Goal: Information Seeking & Learning: Learn about a topic

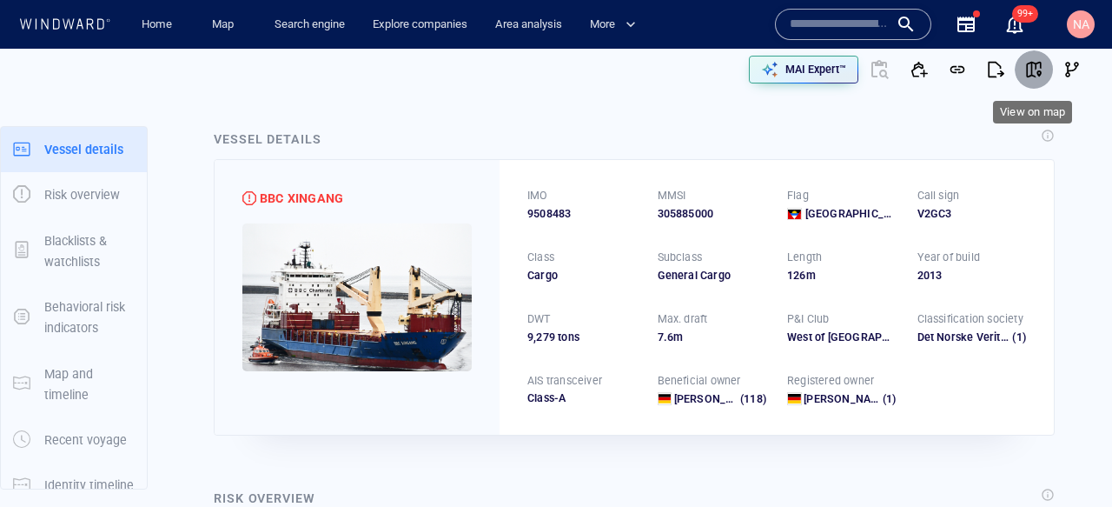
click at [1039, 69] on span "button" at bounding box center [1034, 69] width 17 height 17
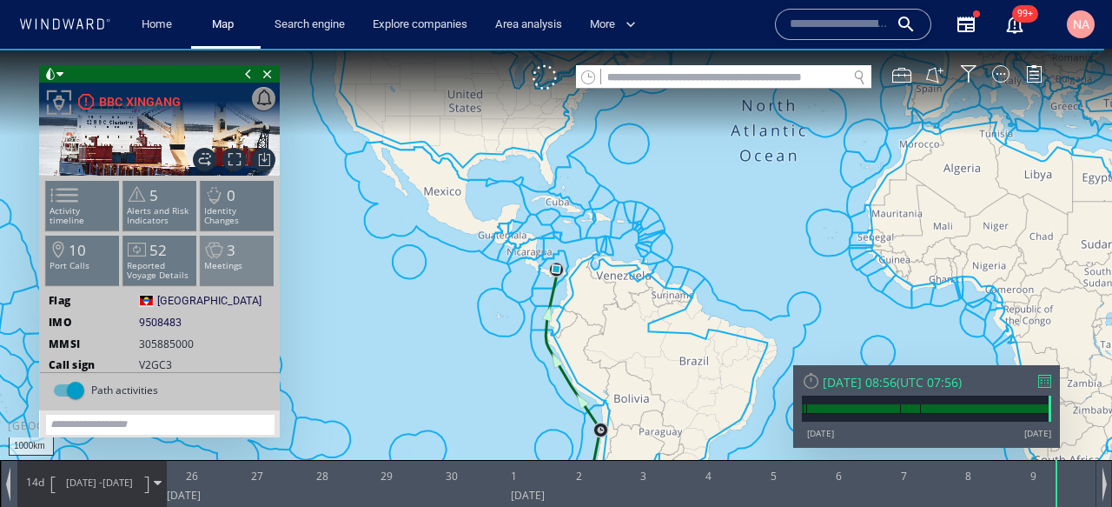
click at [220, 272] on li "3 Meetings" at bounding box center [238, 260] width 74 height 50
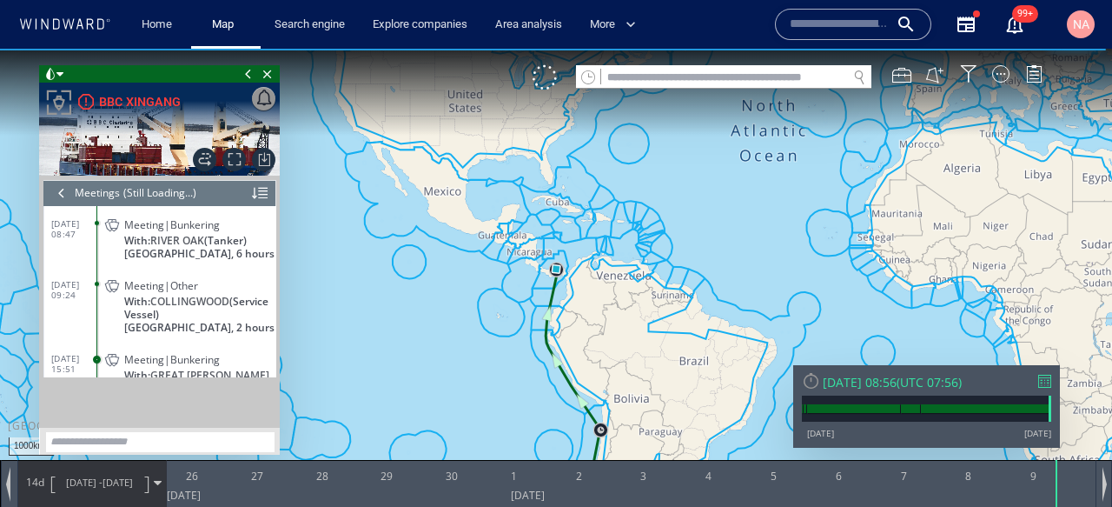
click at [52, 194] on div at bounding box center [61, 193] width 19 height 26
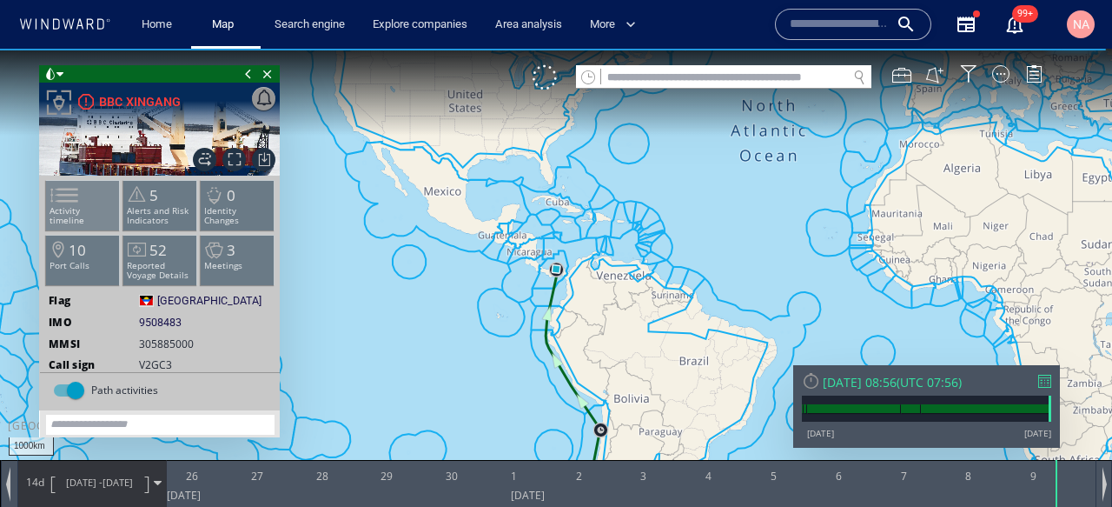
click at [91, 219] on li "Activity timeline" at bounding box center [83, 205] width 74 height 50
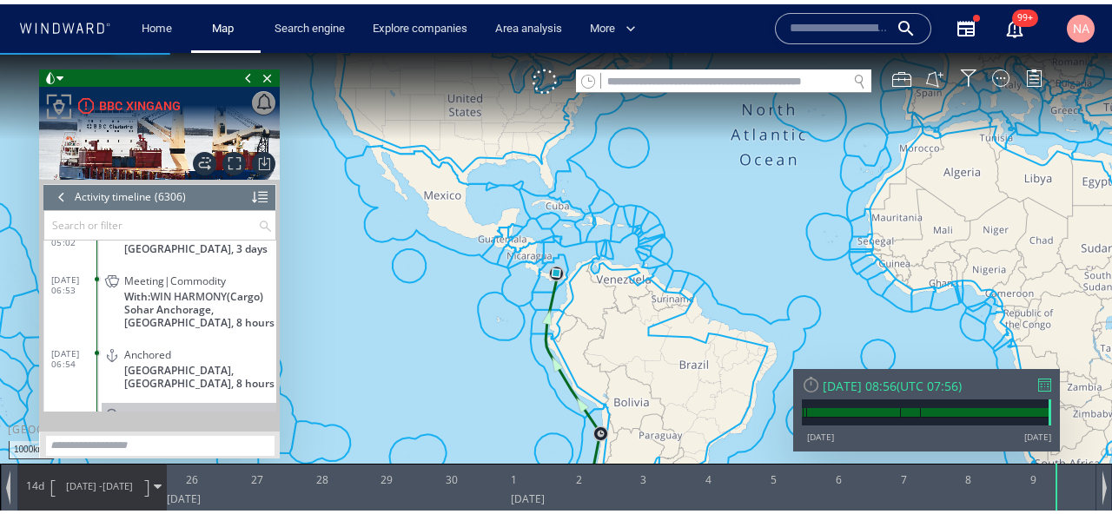
scroll to position [292078, 0]
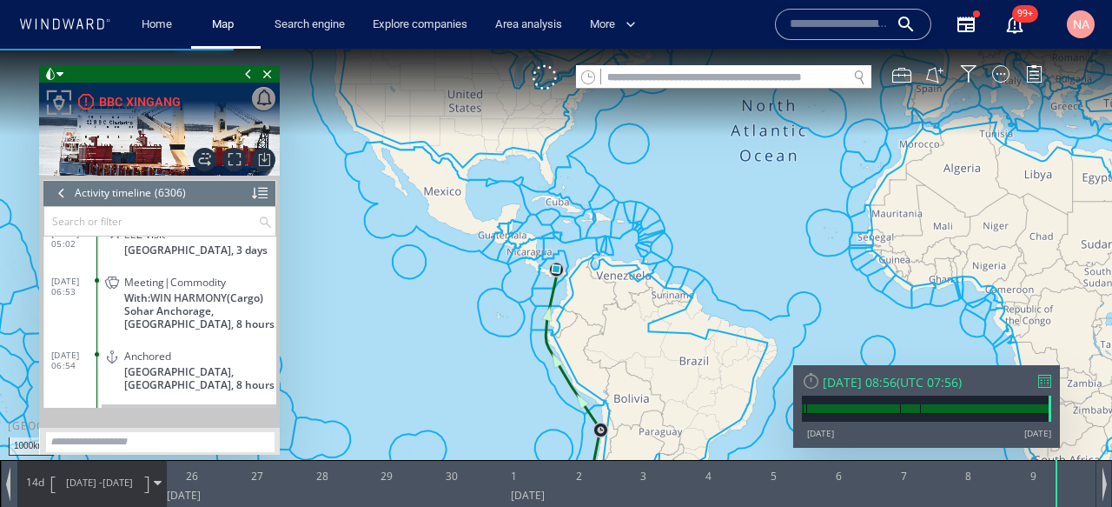
click at [74, 332] on dl "[DATE] 06:53 Meeting|Commodity With: WIN HARMONY (Cargo) Sohar Anchorage, [GEOG…" at bounding box center [163, 300] width 225 height 74
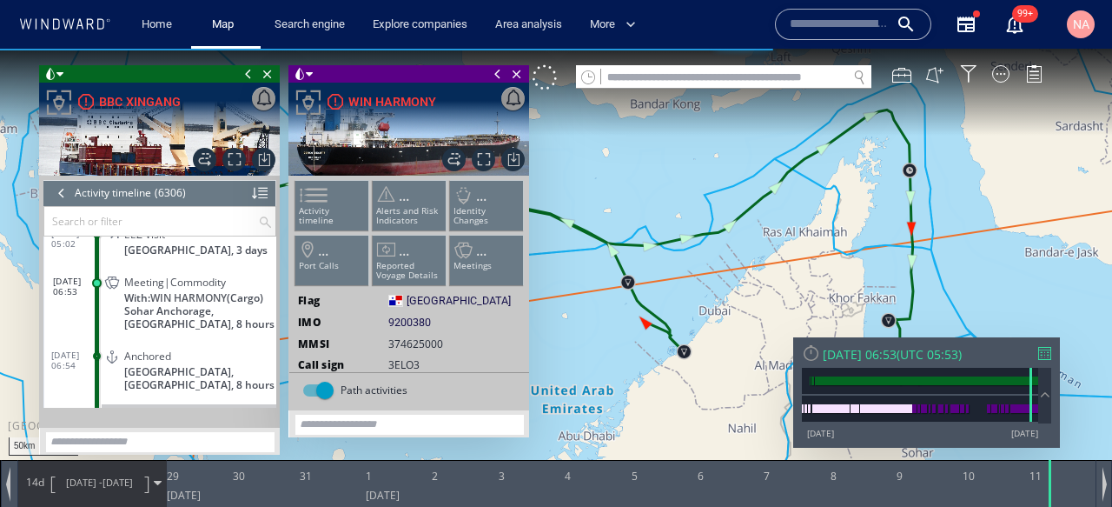
click at [249, 72] on span at bounding box center [248, 73] width 19 height 17
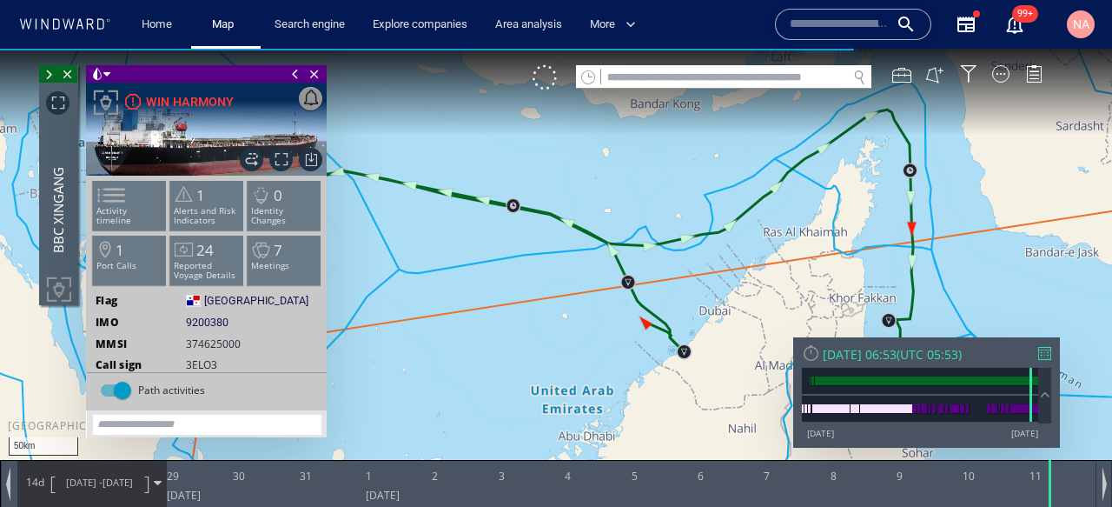
click at [294, 77] on span at bounding box center [295, 73] width 19 height 17
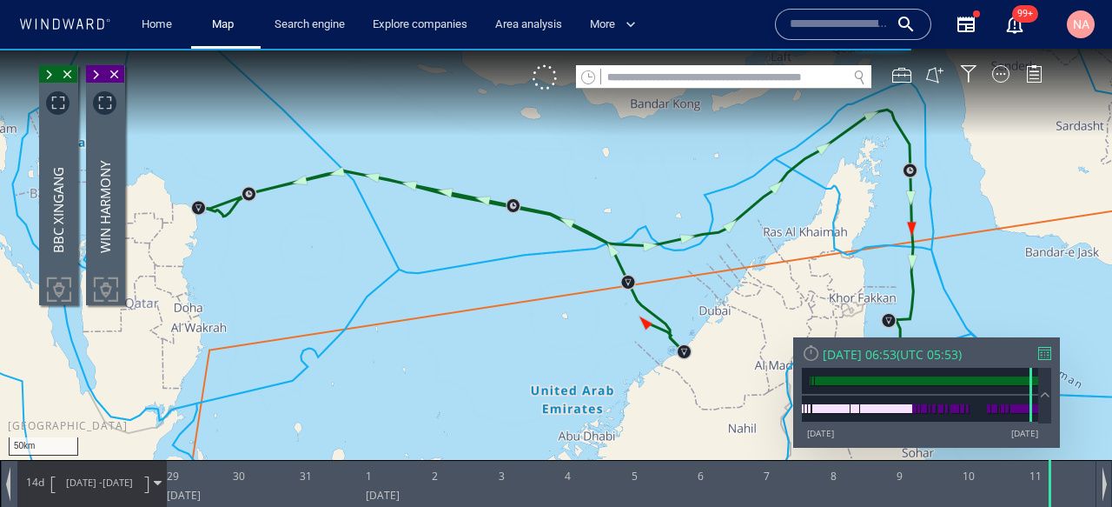
click at [110, 477] on span "[DATE]" at bounding box center [118, 481] width 30 height 13
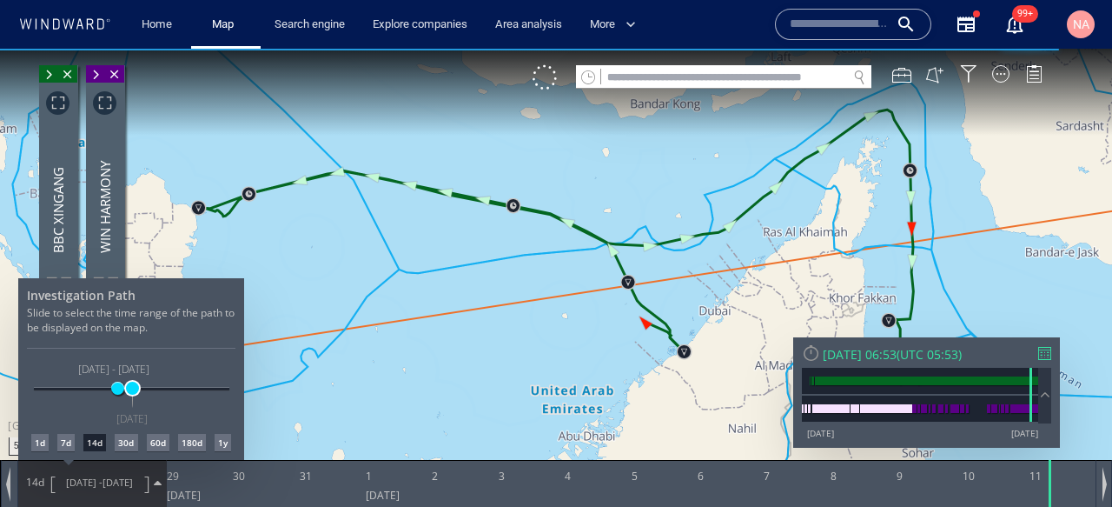
click at [133, 394] on span at bounding box center [132, 388] width 13 height 13
drag, startPoint x: 116, startPoint y: 385, endPoint x: 129, endPoint y: 387, distance: 13.2
click at [129, 387] on span at bounding box center [129, 388] width 13 height 13
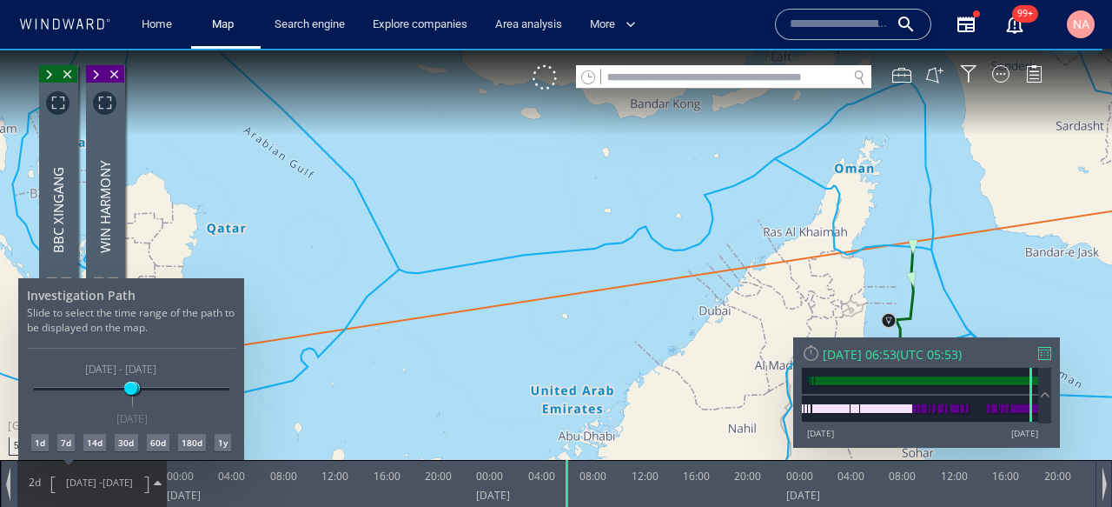
click at [455, 372] on div at bounding box center [556, 278] width 1112 height 458
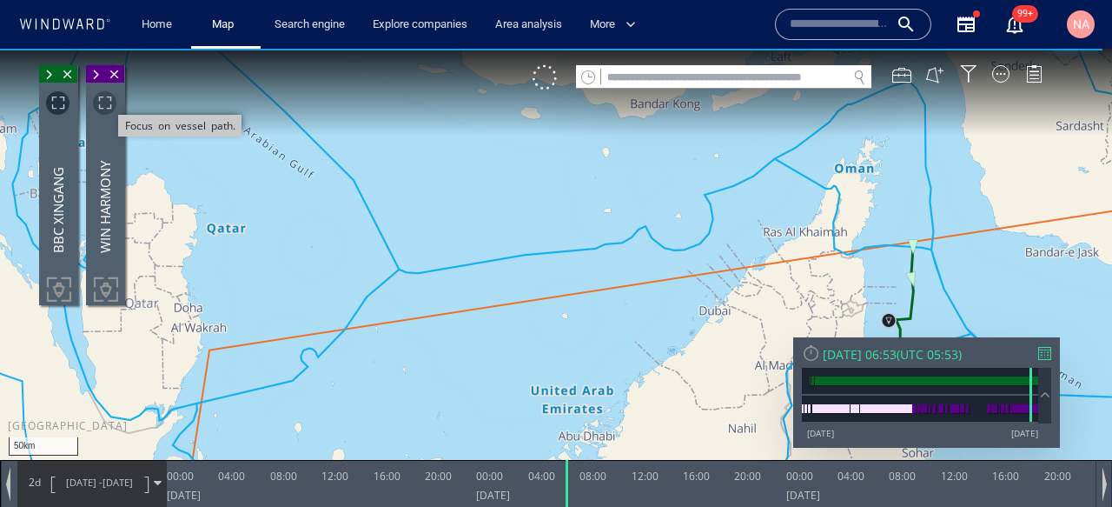
click at [105, 111] on span "Focus on vessel path." at bounding box center [104, 102] width 23 height 23
click at [589, 318] on canvas "Map" at bounding box center [556, 269] width 1112 height 441
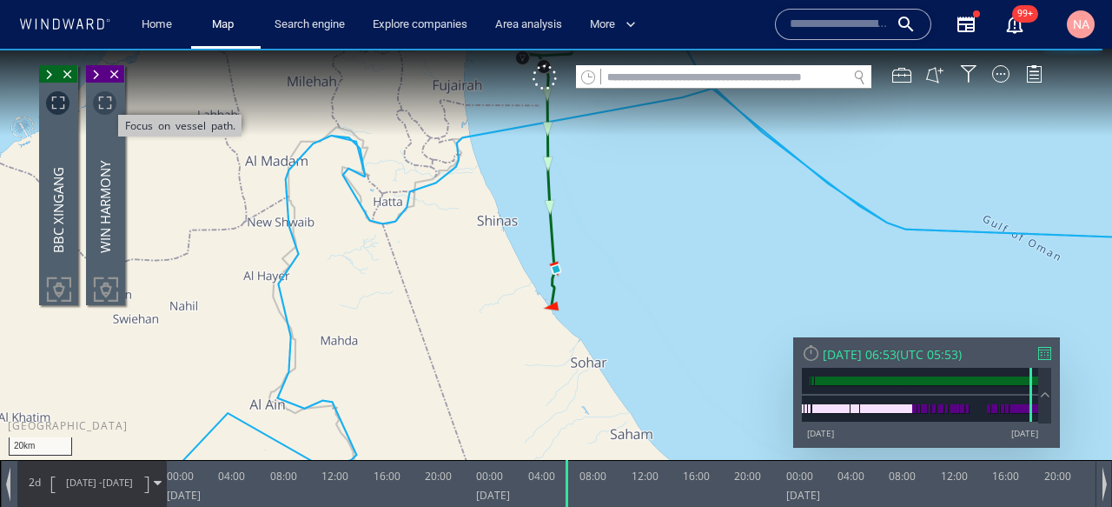
click at [101, 102] on span "Focus on vessel path." at bounding box center [104, 102] width 23 height 23
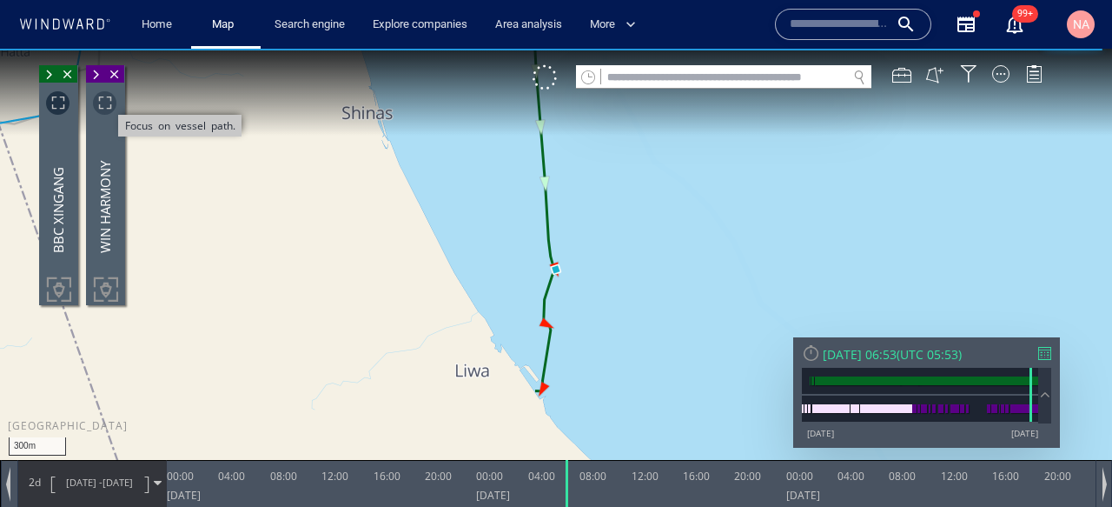
click at [102, 102] on span "Focus on vessel path." at bounding box center [104, 102] width 23 height 23
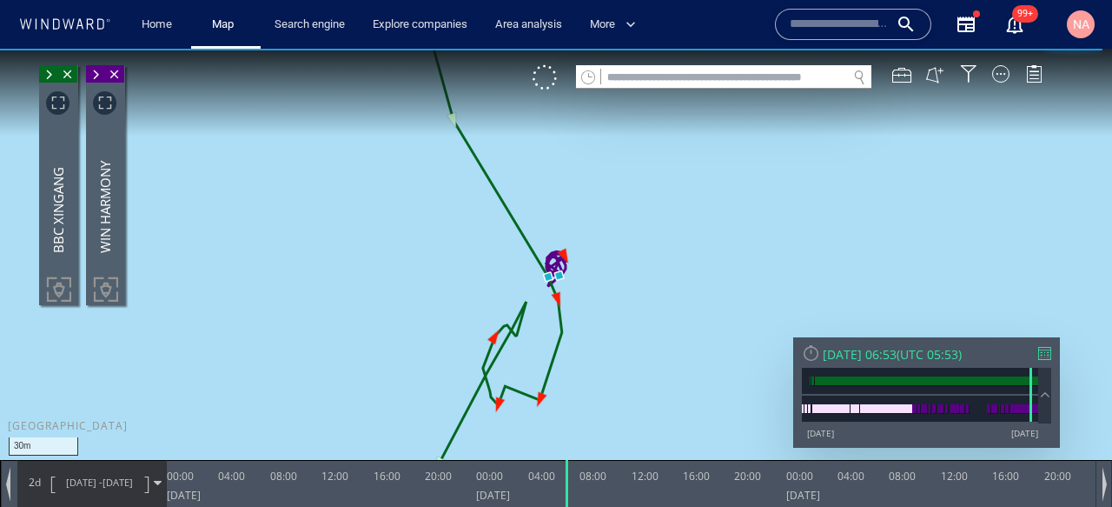
click at [386, 297] on canvas "Map" at bounding box center [556, 269] width 1112 height 441
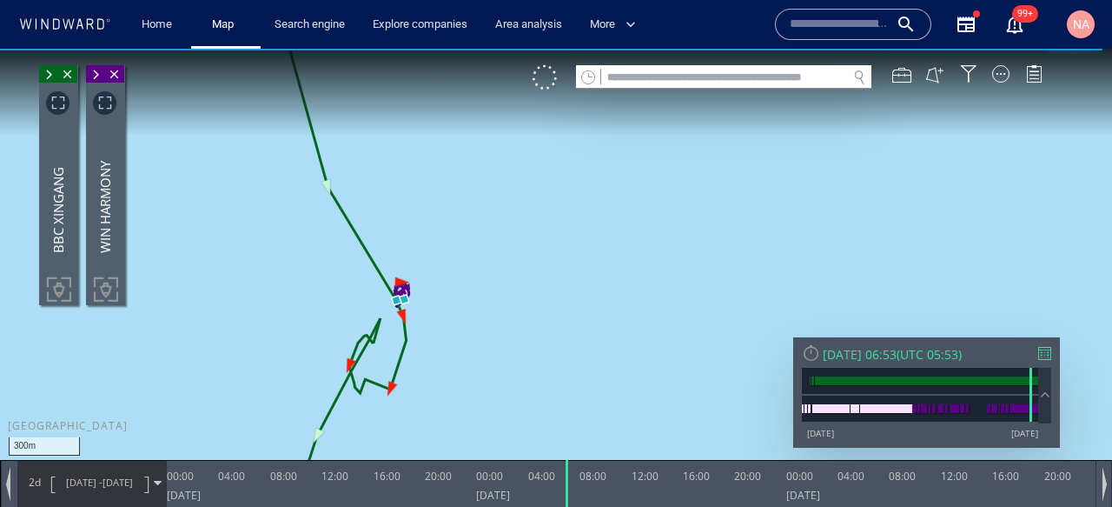
click at [344, 314] on canvas "Map" at bounding box center [556, 269] width 1112 height 441
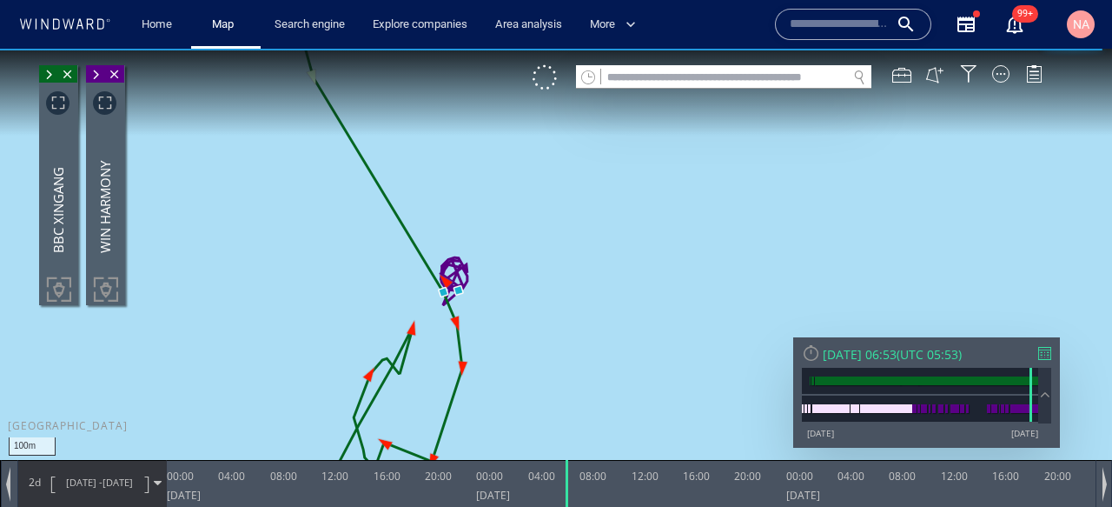
drag, startPoint x: 344, startPoint y: 315, endPoint x: 344, endPoint y: 222, distance: 92.1
click at [344, 222] on canvas "Map" at bounding box center [556, 269] width 1112 height 441
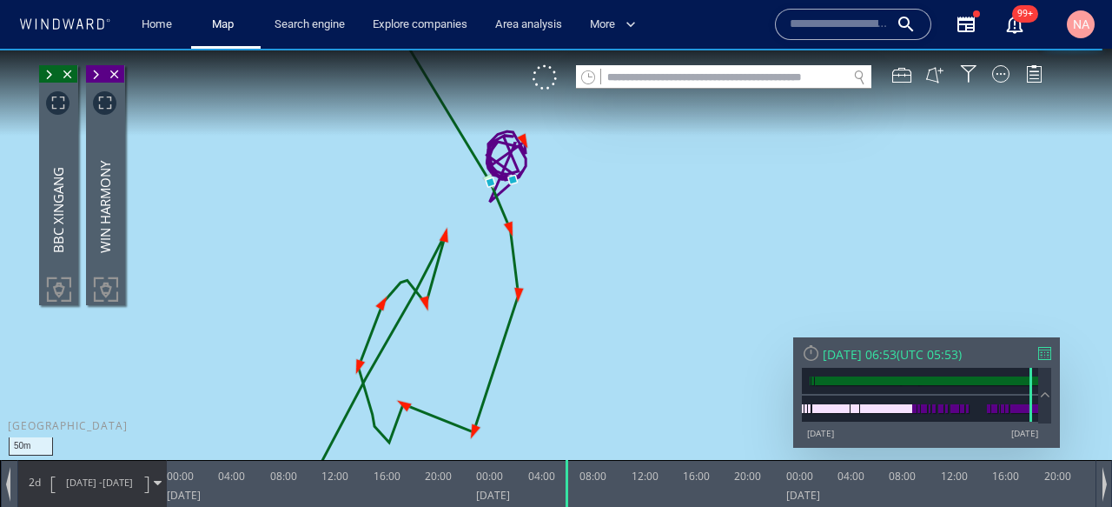
drag, startPoint x: 352, startPoint y: 204, endPoint x: 347, endPoint y: 278, distance: 74.1
click at [348, 279] on canvas "Map" at bounding box center [556, 269] width 1112 height 441
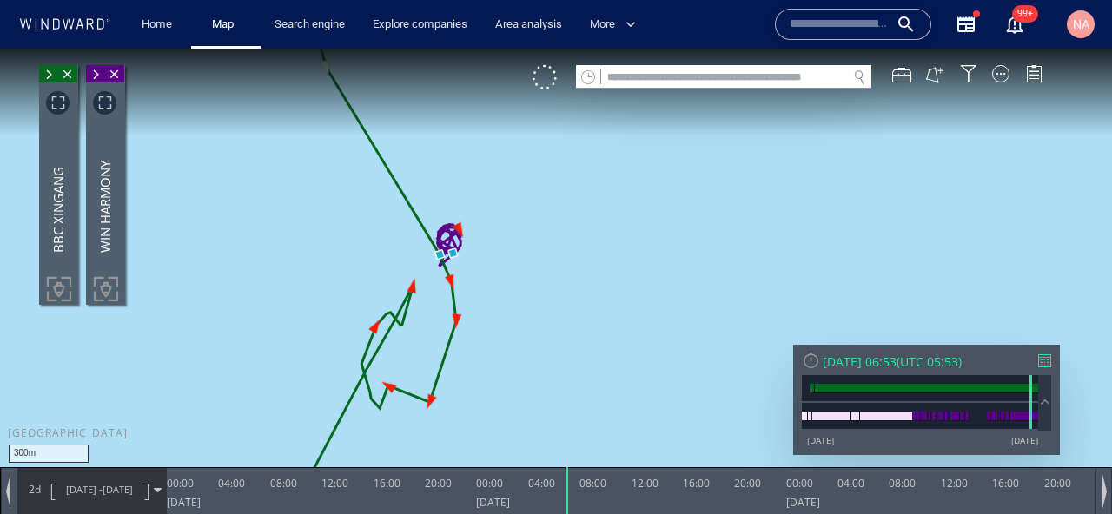
drag, startPoint x: 335, startPoint y: 227, endPoint x: 335, endPoint y: 268, distance: 40.8
click at [335, 265] on canvas "Map" at bounding box center [556, 273] width 1112 height 448
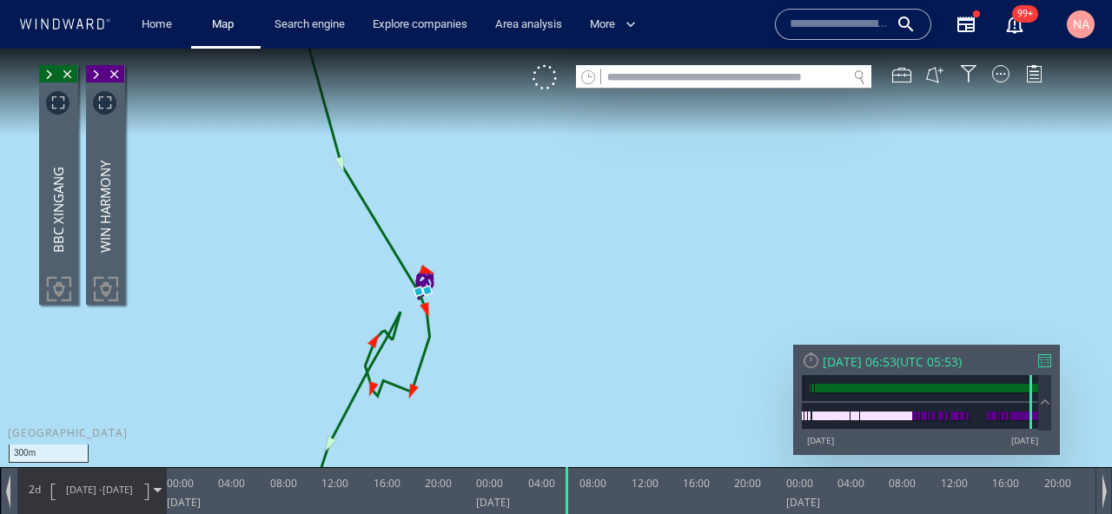
drag, startPoint x: 335, startPoint y: 268, endPoint x: 335, endPoint y: 366, distance: 98.2
click at [335, 365] on canvas "Map" at bounding box center [556, 273] width 1112 height 448
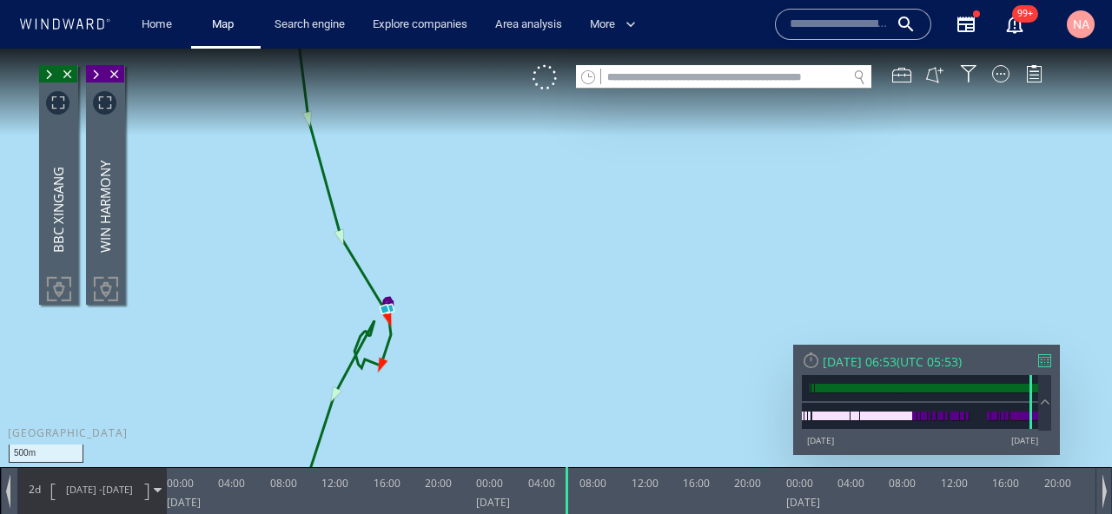
drag, startPoint x: 335, startPoint y: 366, endPoint x: 338, endPoint y: 288, distance: 78.3
click at [338, 288] on canvas "Map" at bounding box center [556, 273] width 1112 height 448
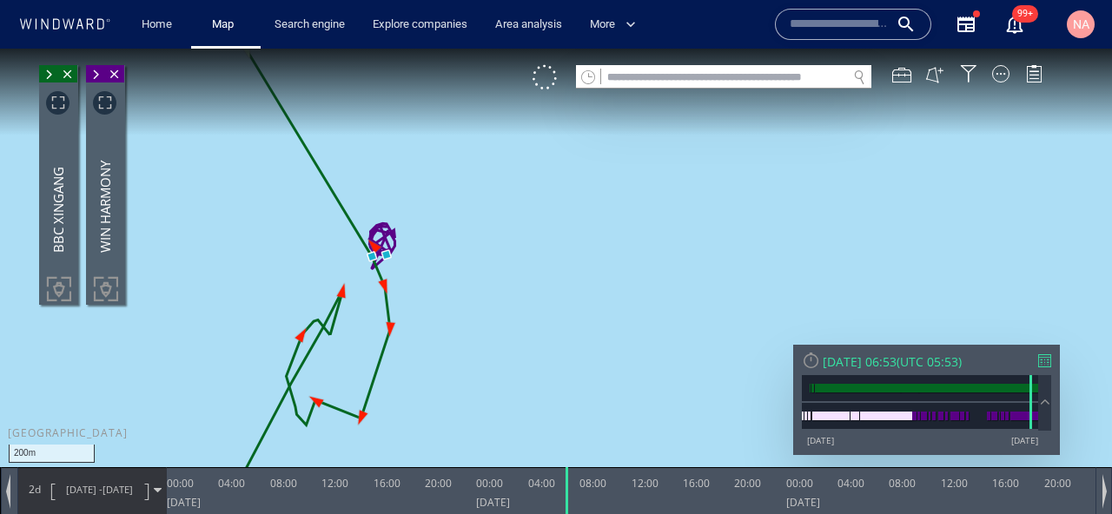
drag, startPoint x: 426, startPoint y: 216, endPoint x: 458, endPoint y: 335, distance: 123.3
click at [458, 334] on canvas "Map" at bounding box center [556, 273] width 1112 height 448
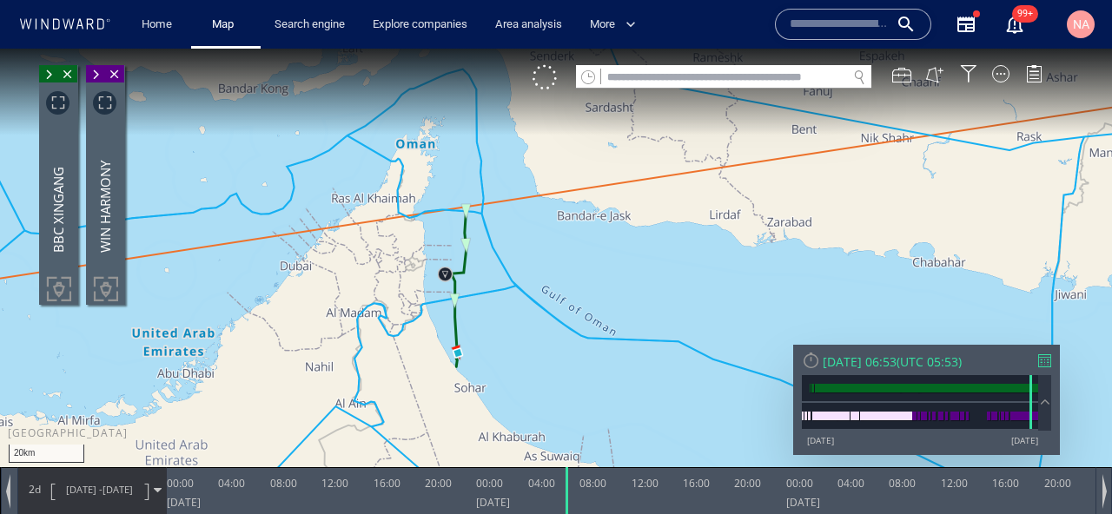
drag, startPoint x: 418, startPoint y: 281, endPoint x: 634, endPoint y: 281, distance: 216.4
click at [633, 281] on canvas "Map" at bounding box center [556, 273] width 1112 height 448
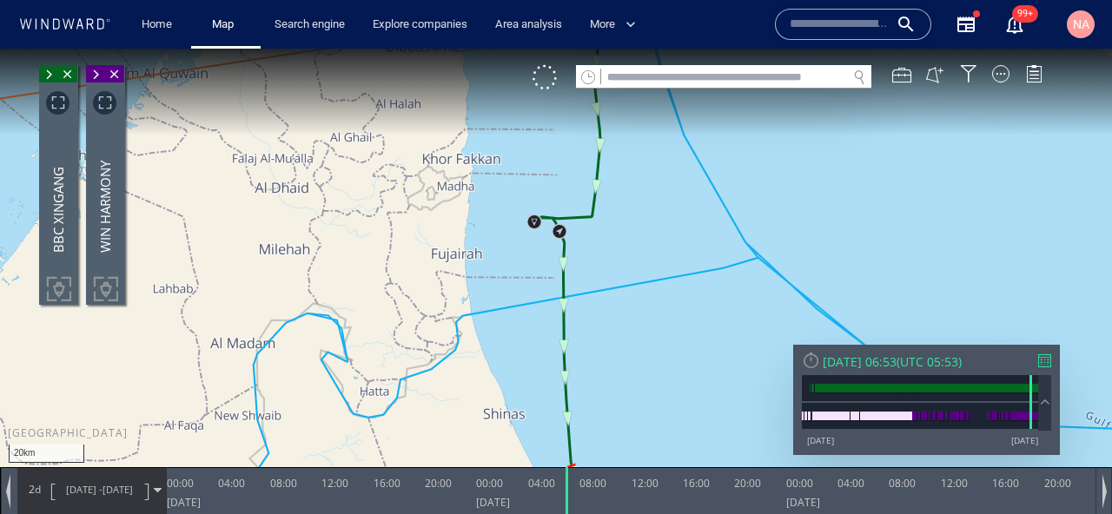
drag, startPoint x: 594, startPoint y: 220, endPoint x: 562, endPoint y: 279, distance: 66.9
click at [562, 280] on canvas "Map" at bounding box center [556, 273] width 1112 height 448
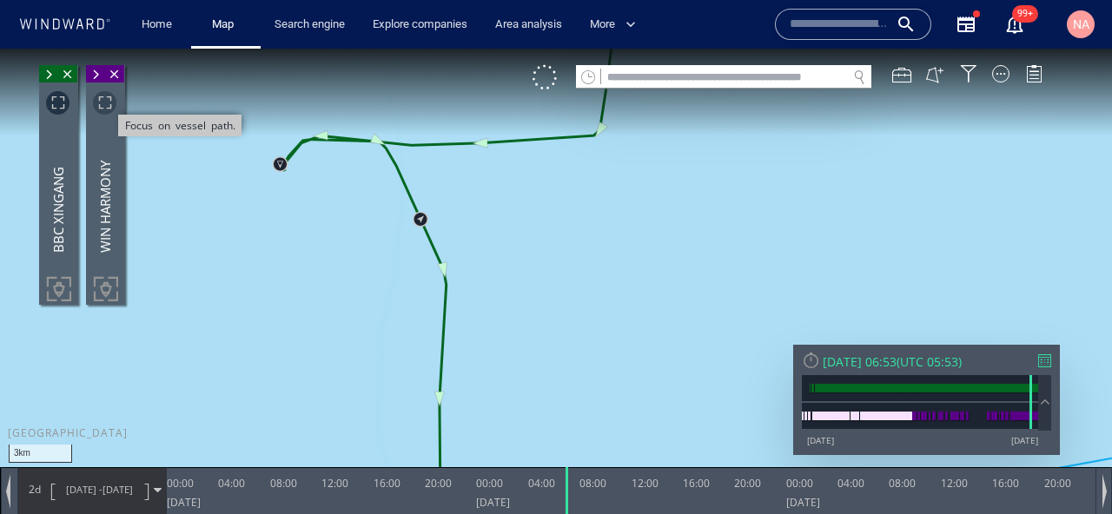
click at [103, 102] on span "Focus on vessel path." at bounding box center [104, 102] width 23 height 23
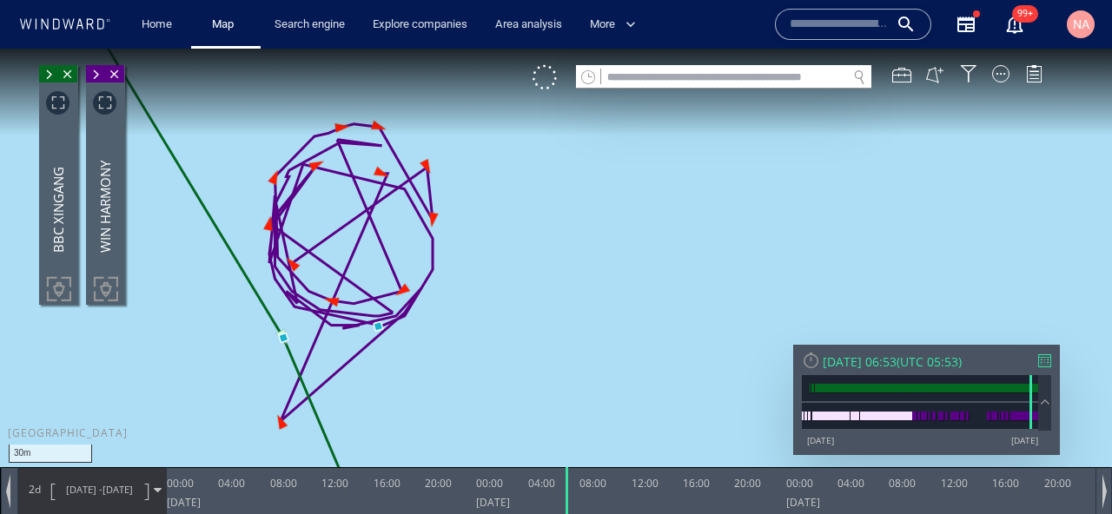
drag, startPoint x: 395, startPoint y: 363, endPoint x: 160, endPoint y: 363, distance: 234.7
click at [160, 363] on canvas "Map" at bounding box center [556, 273] width 1112 height 448
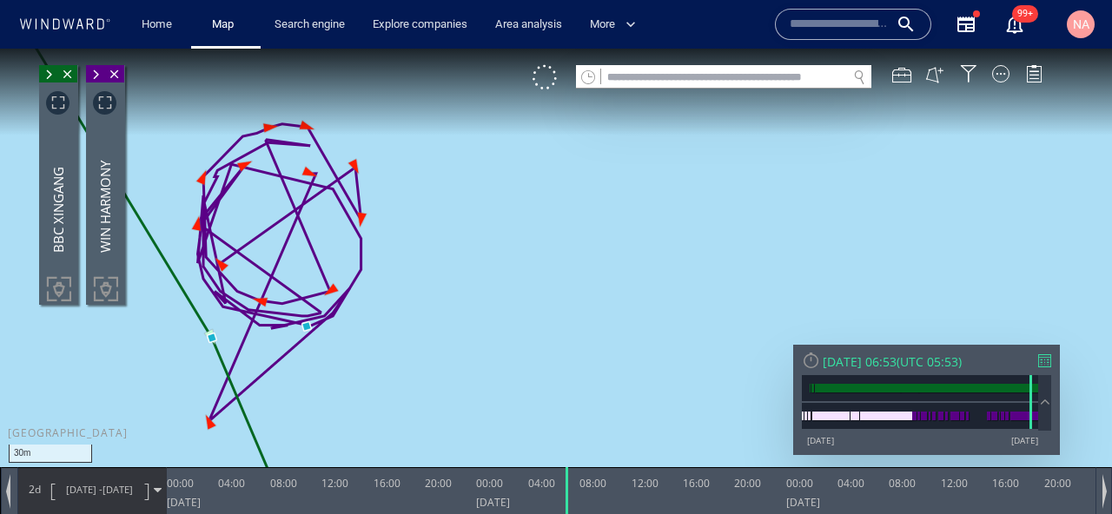
drag, startPoint x: 376, startPoint y: 356, endPoint x: 495, endPoint y: 386, distance: 121.8
click at [490, 386] on canvas "Map" at bounding box center [556, 273] width 1112 height 448
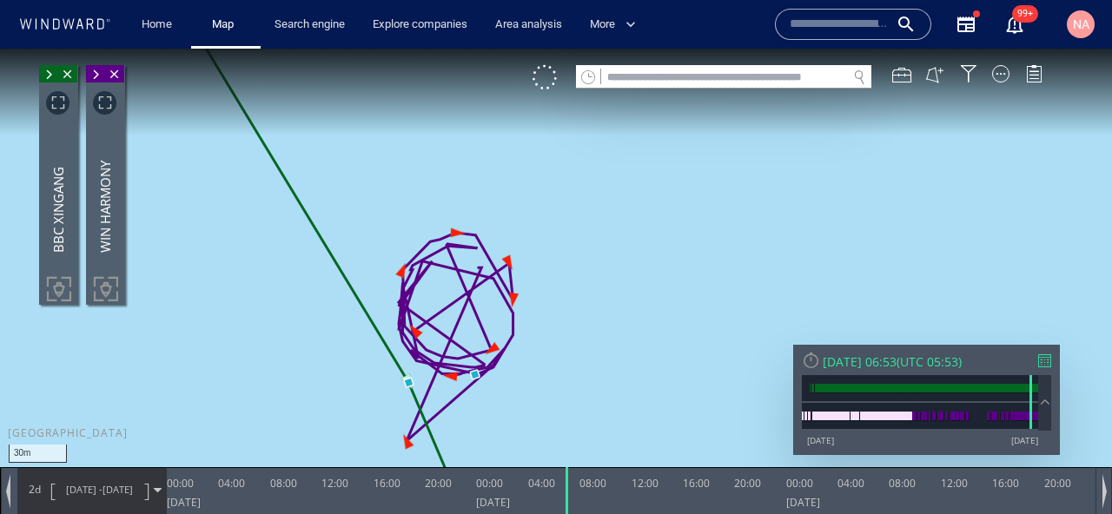
drag, startPoint x: 528, startPoint y: 436, endPoint x: 560, endPoint y: 309, distance: 130.9
click at [560, 309] on canvas "Map" at bounding box center [556, 273] width 1112 height 448
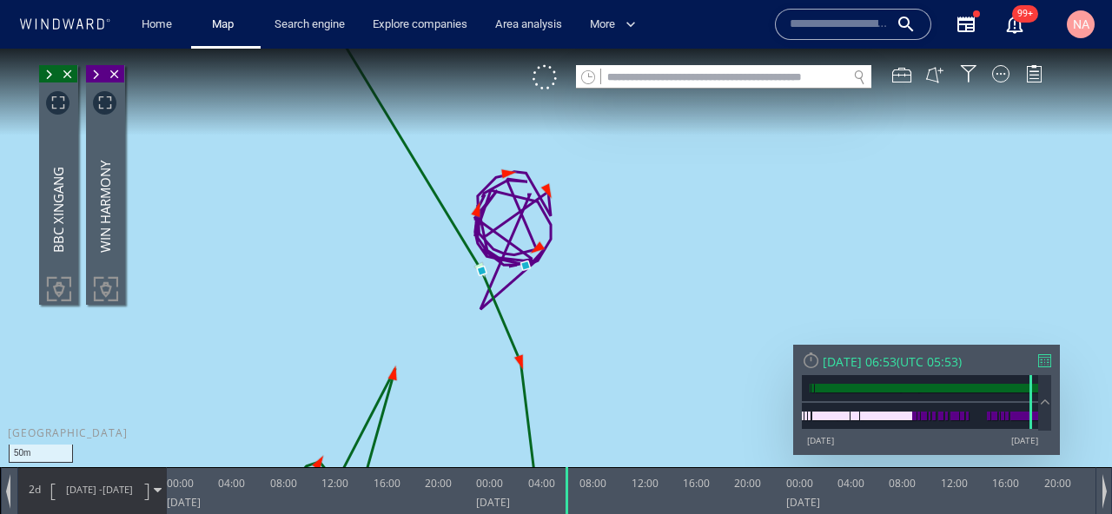
drag, startPoint x: 560, startPoint y: 309, endPoint x: 578, endPoint y: 229, distance: 82.9
click at [578, 229] on canvas "Map" at bounding box center [556, 273] width 1112 height 448
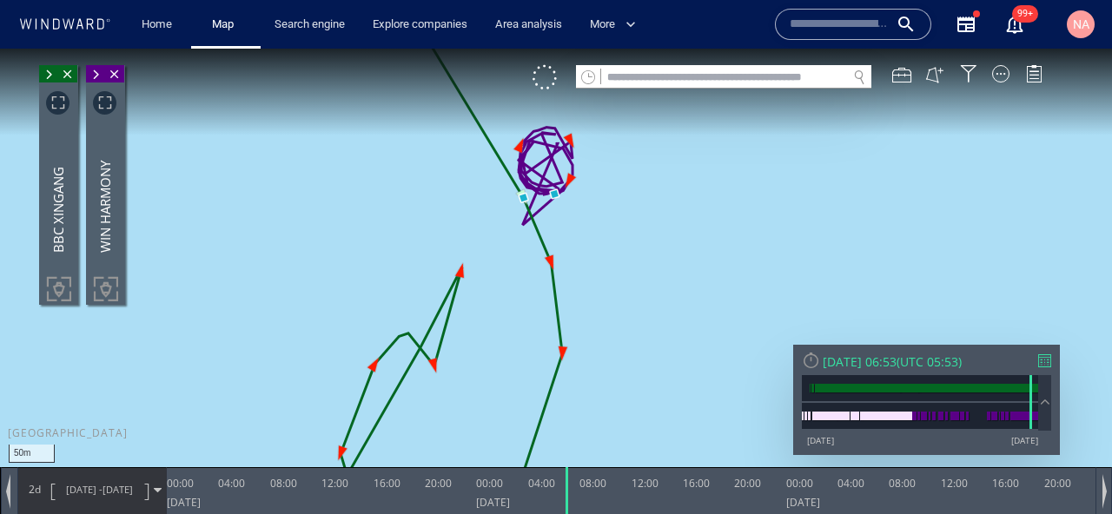
drag, startPoint x: 578, startPoint y: 229, endPoint x: 608, endPoint y: 176, distance: 61.1
click at [608, 177] on canvas "Map" at bounding box center [556, 273] width 1112 height 448
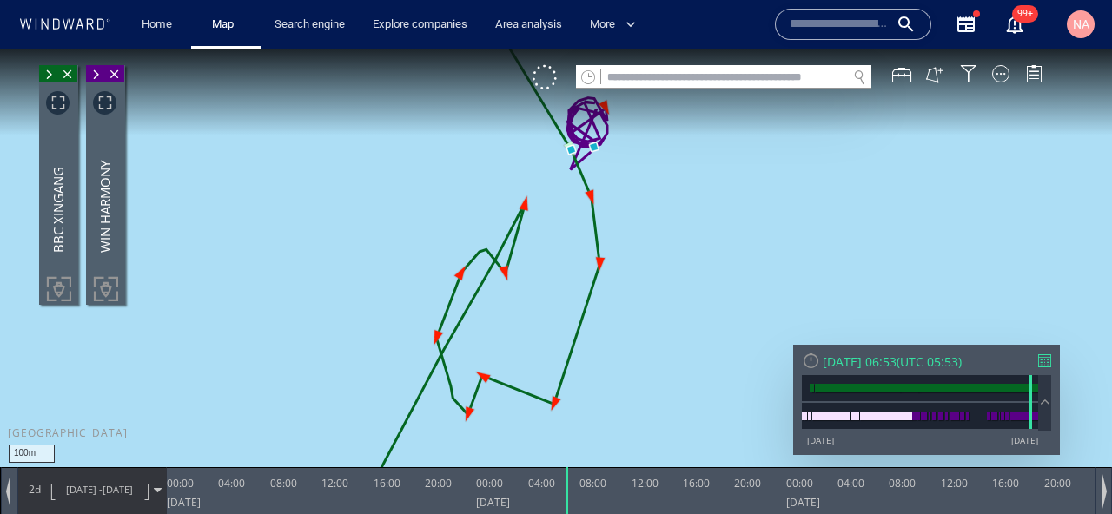
drag, startPoint x: 608, startPoint y: 176, endPoint x: 572, endPoint y: 298, distance: 127.9
click at [572, 297] on canvas "Map" at bounding box center [556, 273] width 1112 height 448
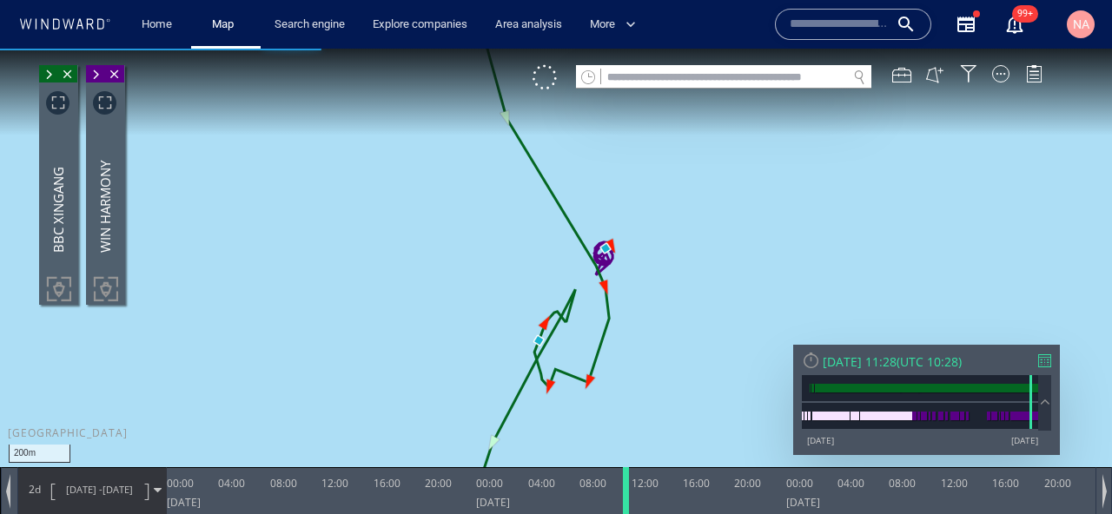
drag, startPoint x: 569, startPoint y: 489, endPoint x: 628, endPoint y: 484, distance: 59.3
click at [628, 484] on div at bounding box center [629, 491] width 17 height 47
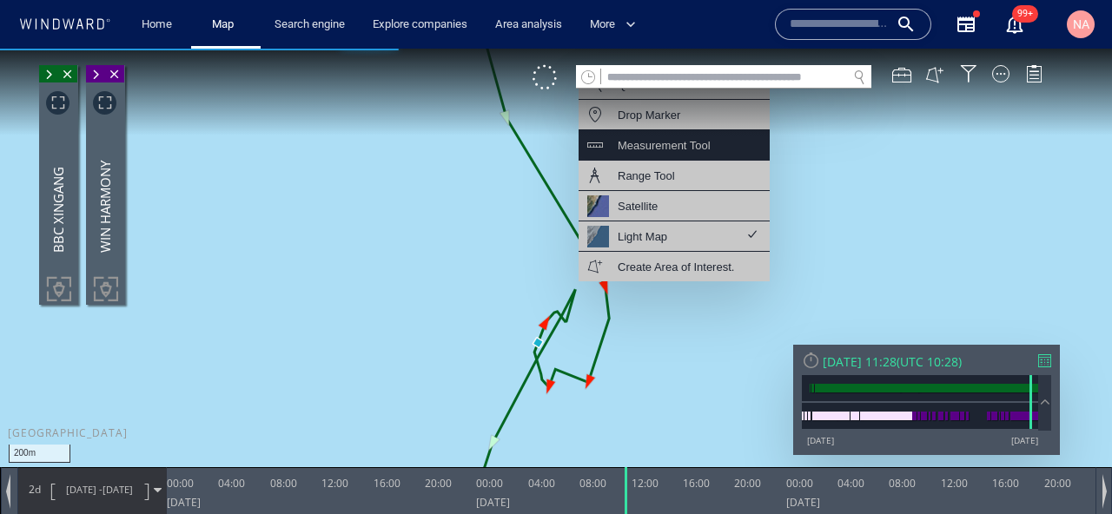
click at [686, 144] on div "Measurement Tool" at bounding box center [664, 146] width 93 height 22
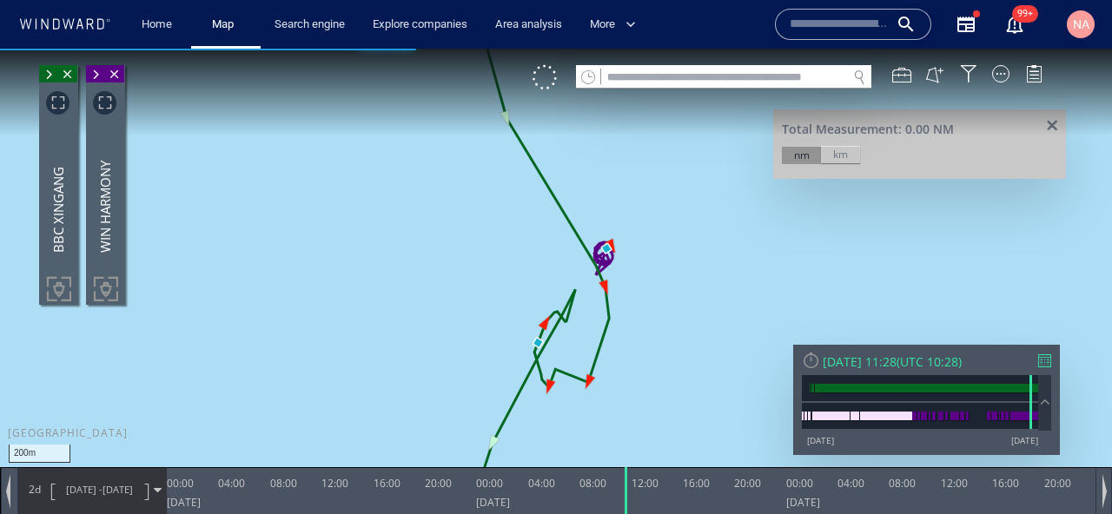
click at [845, 156] on div "km" at bounding box center [840, 154] width 39 height 17
click at [604, 249] on canvas "Map" at bounding box center [556, 273] width 1112 height 448
click at [619, 248] on canvas "Map" at bounding box center [556, 273] width 1112 height 448
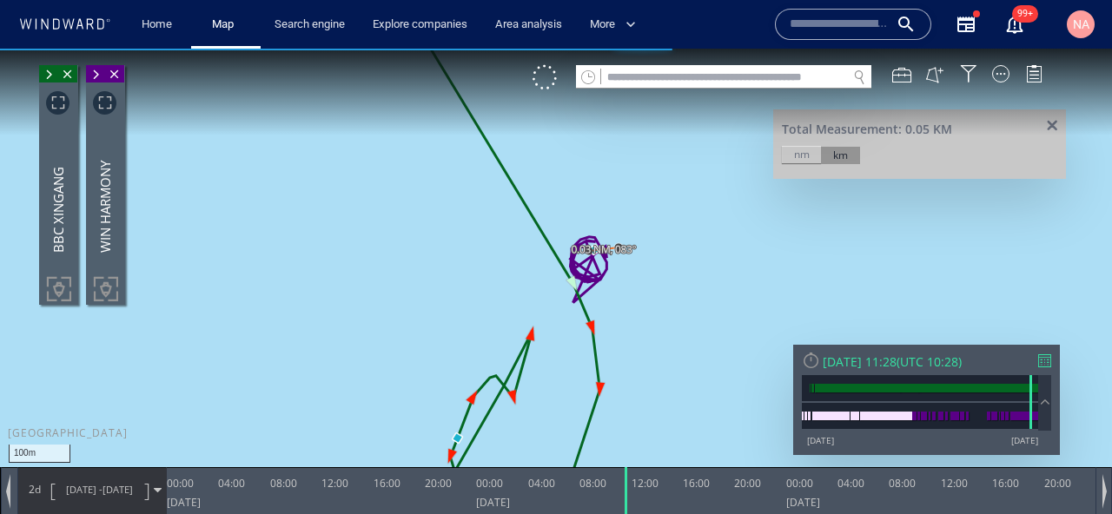
drag, startPoint x: 911, startPoint y: 111, endPoint x: 91, endPoint y: 75, distance: 820.4
click at [91, 75] on span at bounding box center [95, 74] width 19 height 17
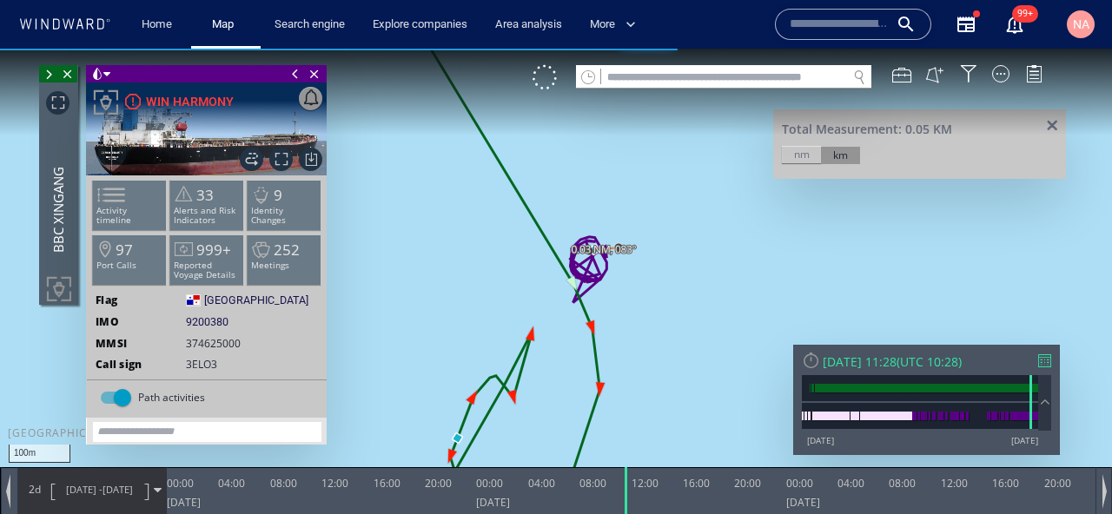
click at [92, 75] on span at bounding box center [97, 73] width 12 height 17
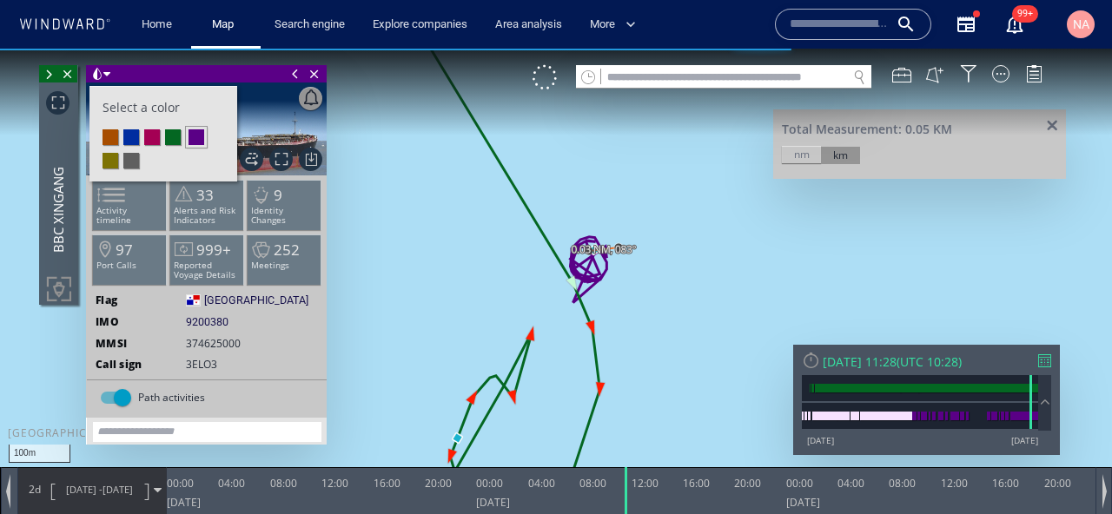
drag, startPoint x: 91, startPoint y: 75, endPoint x: 173, endPoint y: 72, distance: 81.7
click at [173, 72] on div "Close vessel card Select a color" at bounding box center [206, 73] width 241 height 17
drag, startPoint x: 173, startPoint y: 72, endPoint x: 289, endPoint y: 339, distance: 291.1
click at [289, 339] on div "MMSI 374625000" at bounding box center [207, 343] width 240 height 15
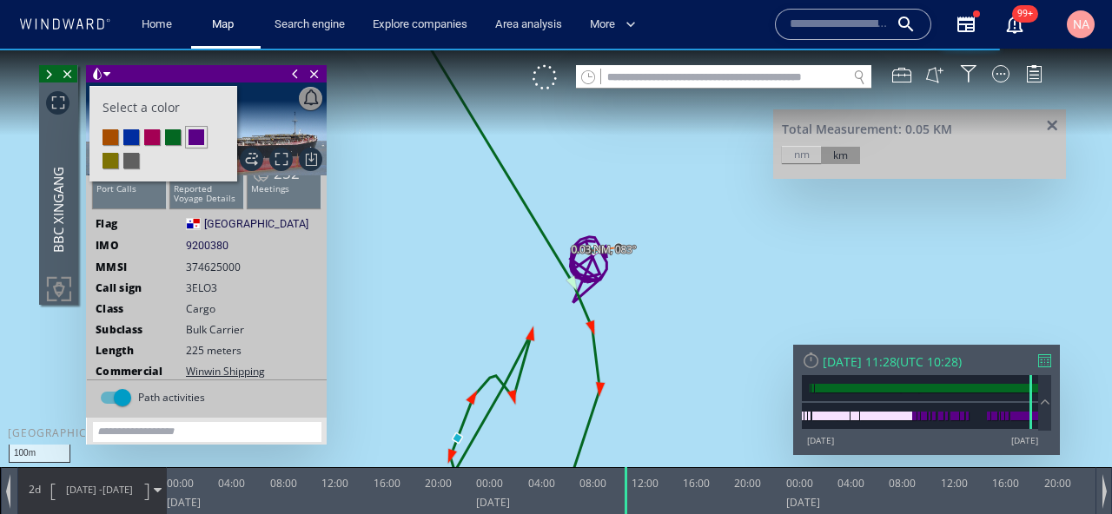
scroll to position [89, 0]
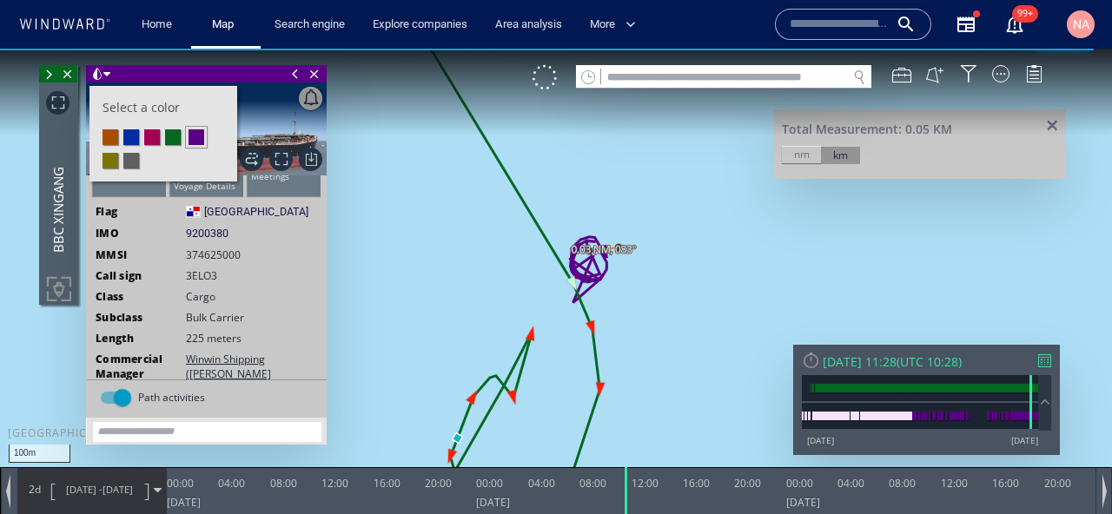
drag, startPoint x: 289, startPoint y: 339, endPoint x: 49, endPoint y: 75, distance: 357.4
click at [49, 75] on span at bounding box center [48, 74] width 19 height 17
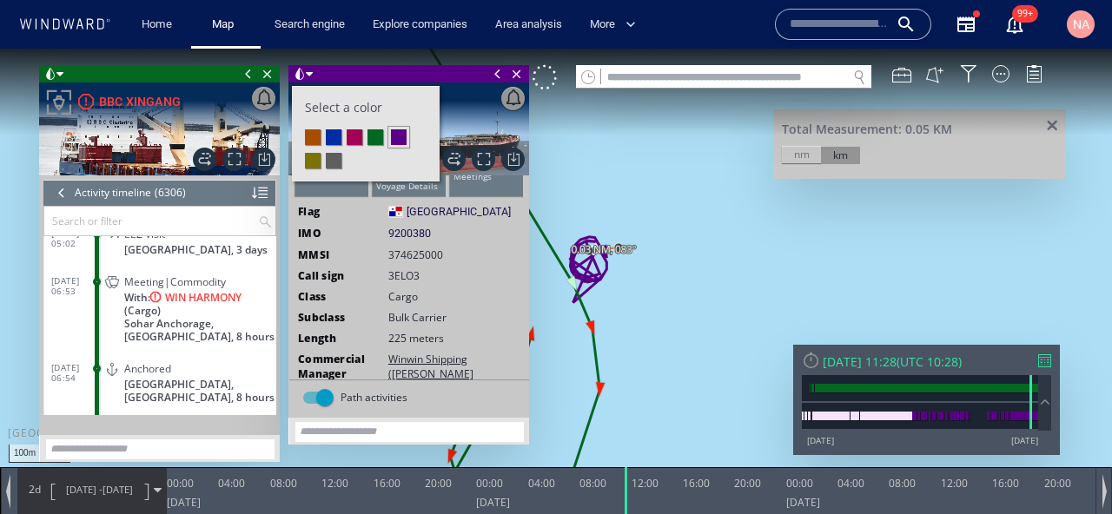
click at [56, 192] on div at bounding box center [61, 193] width 19 height 26
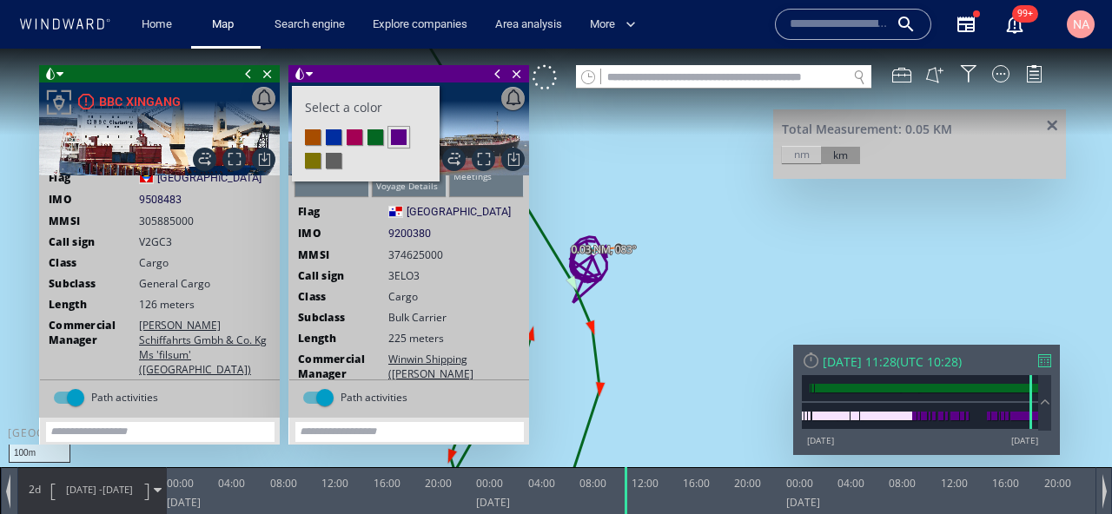
scroll to position [121, 0]
drag, startPoint x: 49, startPoint y: 75, endPoint x: 189, endPoint y: 288, distance: 254.8
click at [189, 288] on span "General Cargo" at bounding box center [174, 285] width 71 height 15
drag, startPoint x: 189, startPoint y: 288, endPoint x: 232, endPoint y: 286, distance: 43.5
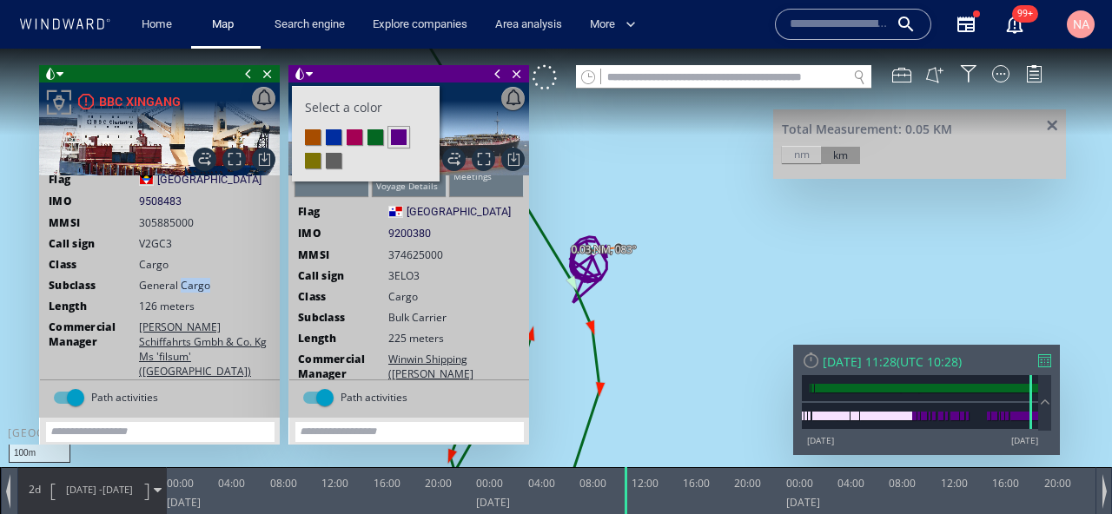
click at [232, 286] on div "Subclass General Cargo" at bounding box center [160, 285] width 240 height 15
drag, startPoint x: 232, startPoint y: 286, endPoint x: 430, endPoint y: 315, distance: 200.2
click at [430, 315] on div "Subclass Bulk Carrier" at bounding box center [409, 317] width 240 height 15
click at [301, 83] on div "Select a color" at bounding box center [301, 74] width 24 height 18
click at [301, 76] on span at bounding box center [300, 73] width 12 height 17
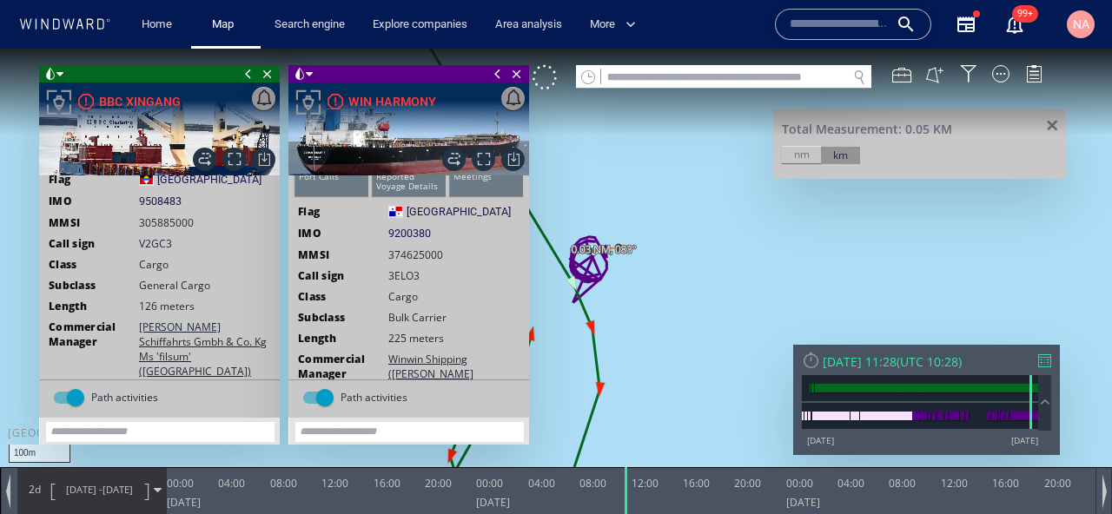
click at [1043, 79] on div "VM" at bounding box center [797, 77] width 528 height 24
click at [249, 78] on span at bounding box center [248, 73] width 19 height 17
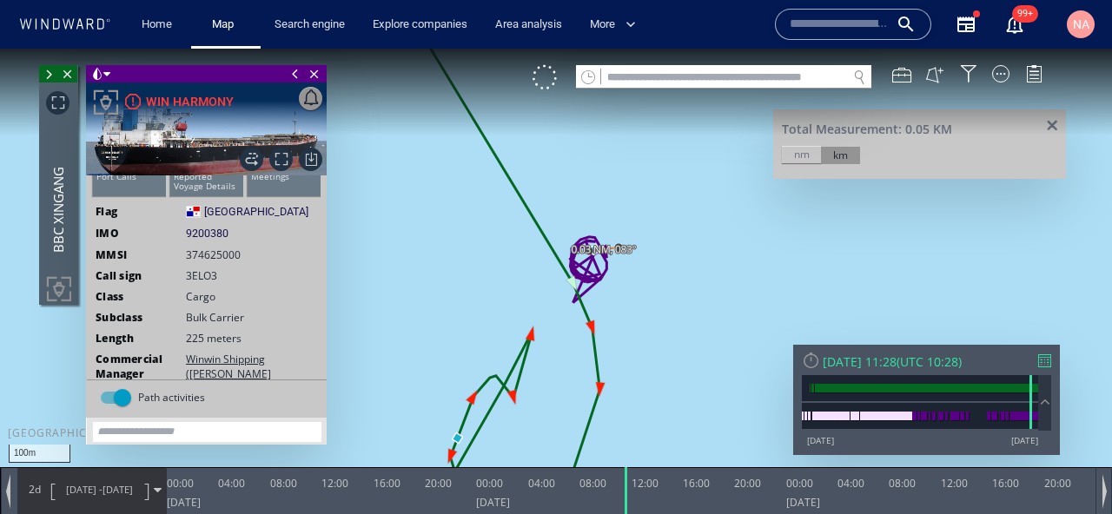
click at [295, 70] on span at bounding box center [295, 73] width 19 height 17
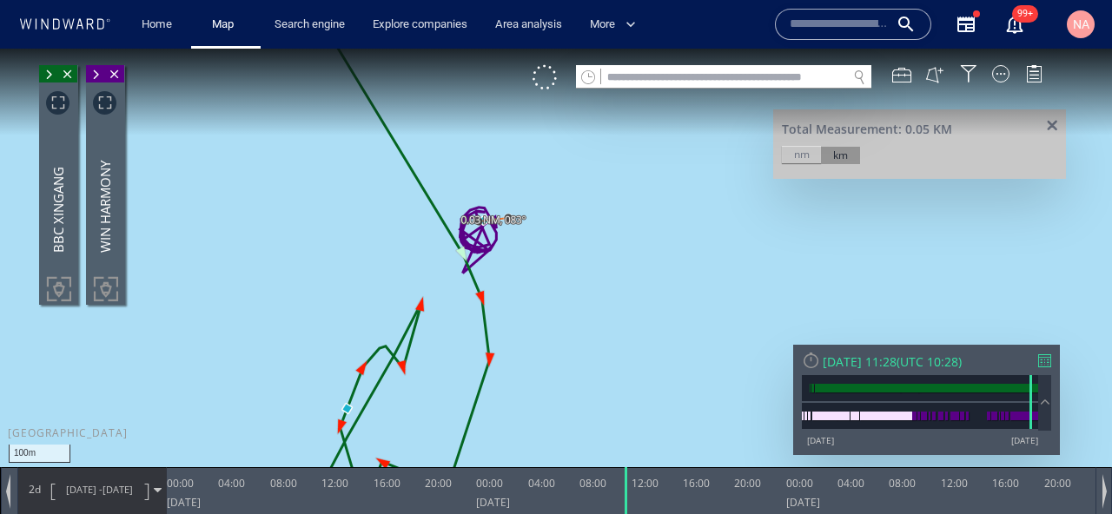
drag, startPoint x: 460, startPoint y: 315, endPoint x: 349, endPoint y: 286, distance: 114.3
click at [349, 286] on canvas "Map" at bounding box center [556, 273] width 1112 height 448
click at [76, 491] on span "[DATE] -" at bounding box center [84, 489] width 37 height 13
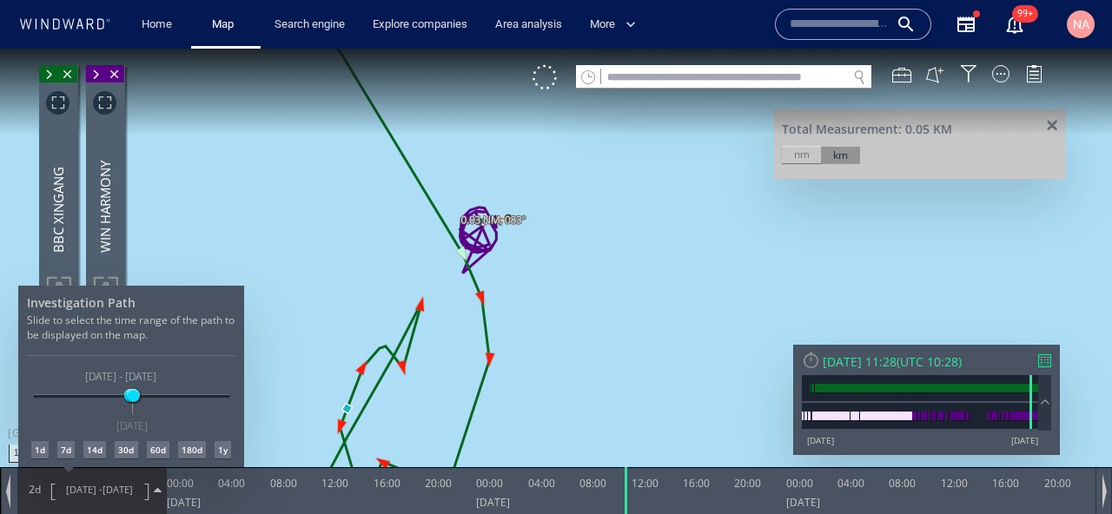
click at [124, 452] on div "30d" at bounding box center [126, 449] width 23 height 17
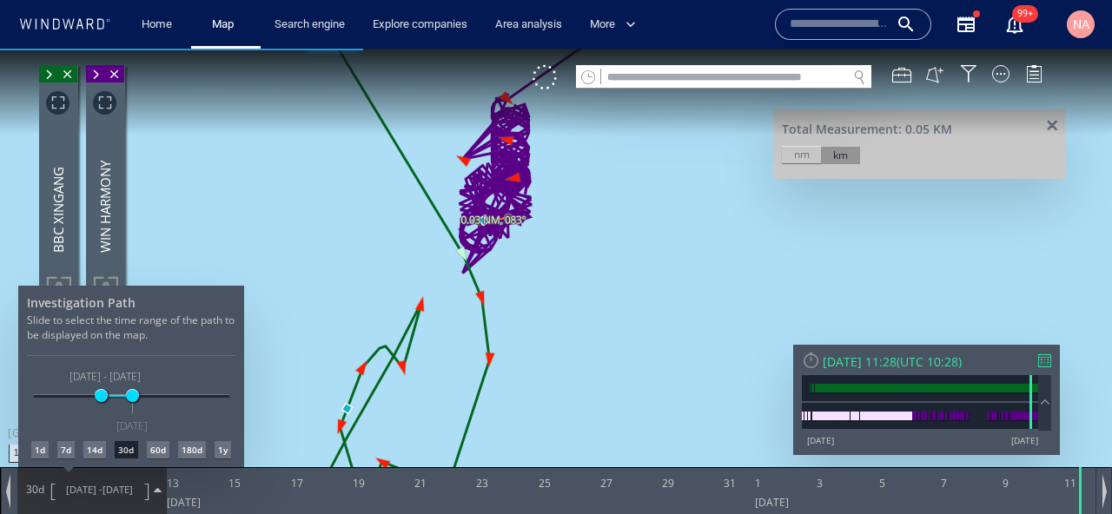
drag, startPoint x: 601, startPoint y: 236, endPoint x: 559, endPoint y: 305, distance: 80.8
click at [560, 305] on div at bounding box center [556, 282] width 1112 height 466
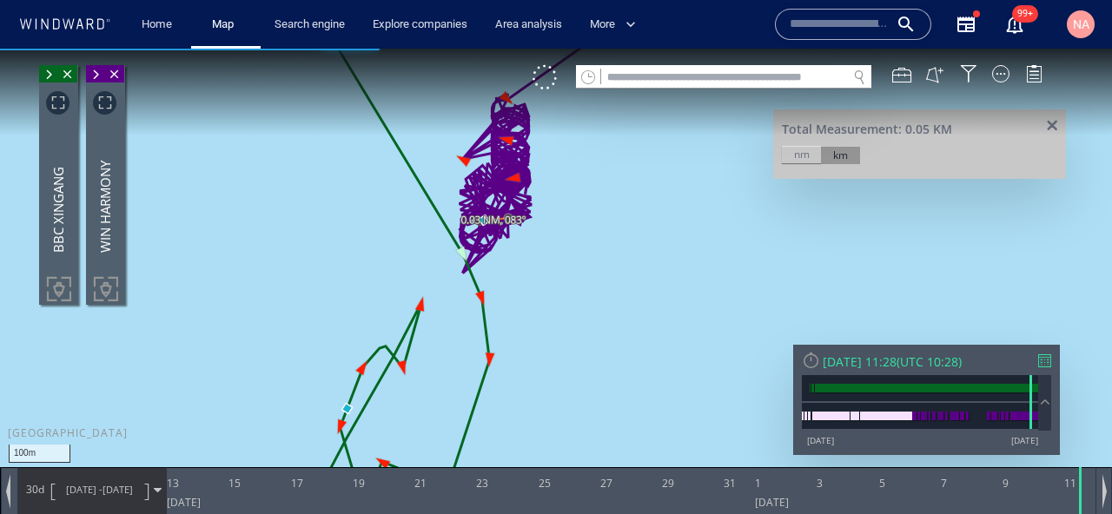
click at [548, 232] on canvas "Map" at bounding box center [556, 273] width 1112 height 448
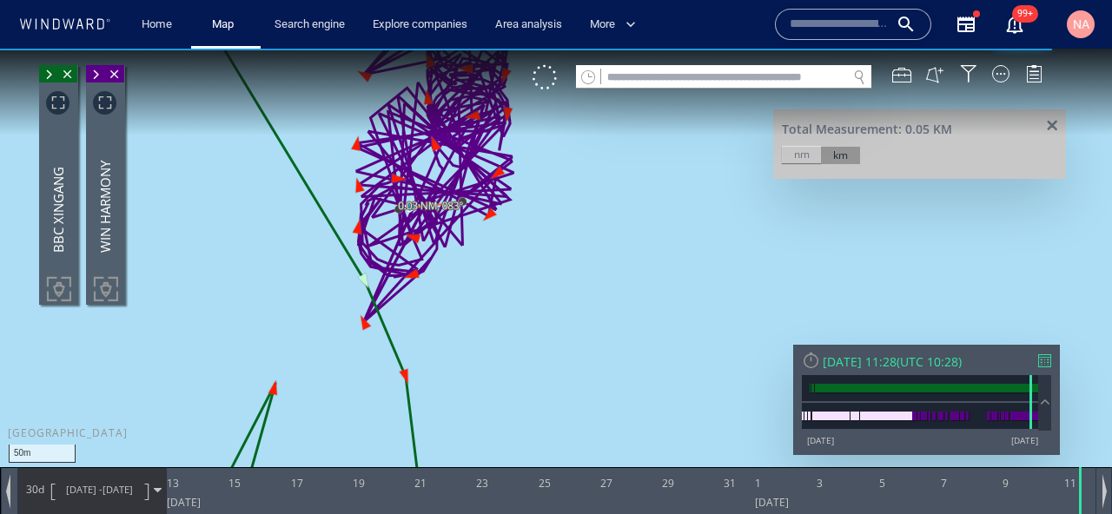
drag, startPoint x: 544, startPoint y: 194, endPoint x: 542, endPoint y: 351, distance: 157.3
click at [543, 351] on canvas "Map" at bounding box center [556, 273] width 1112 height 448
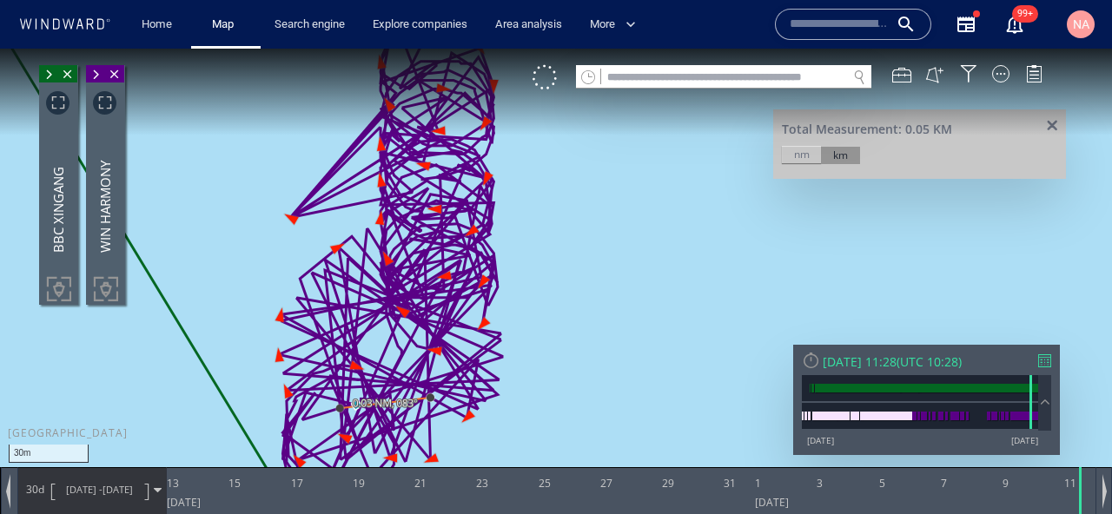
drag, startPoint x: 540, startPoint y: 280, endPoint x: 535, endPoint y: 422, distance: 142.6
click at [536, 422] on canvas "Map" at bounding box center [556, 273] width 1112 height 448
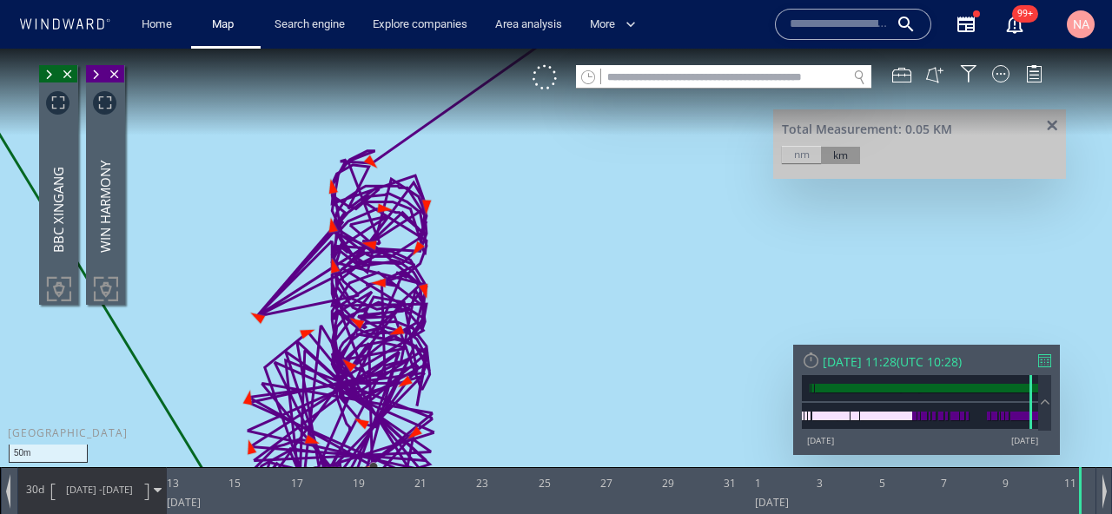
drag, startPoint x: 543, startPoint y: 356, endPoint x: 545, endPoint y: 265, distance: 91.3
click at [545, 265] on canvas "Map" at bounding box center [556, 273] width 1112 height 448
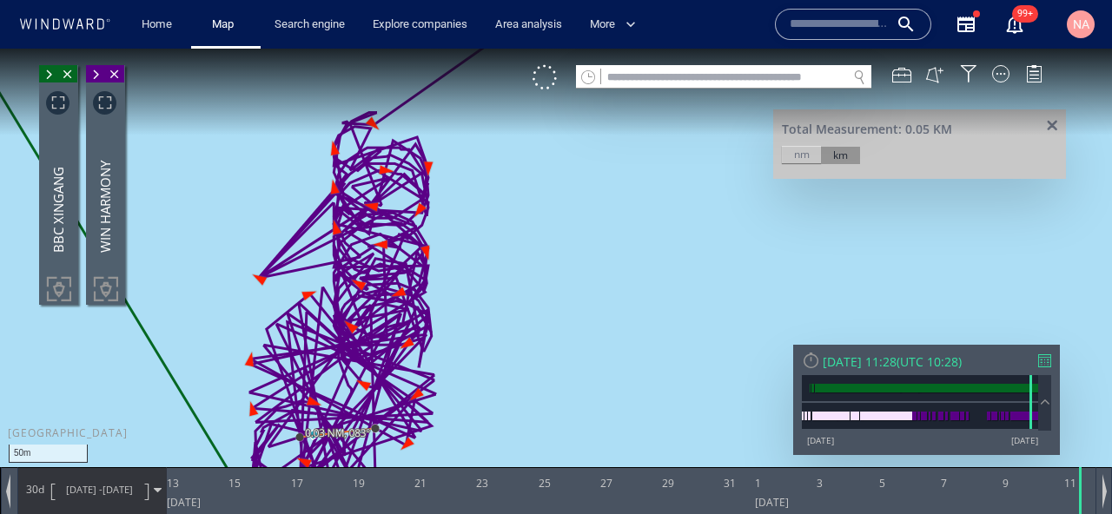
drag, startPoint x: 488, startPoint y: 316, endPoint x: 490, endPoint y: 231, distance: 85.2
click at [490, 231] on canvas "Map" at bounding box center [556, 273] width 1112 height 448
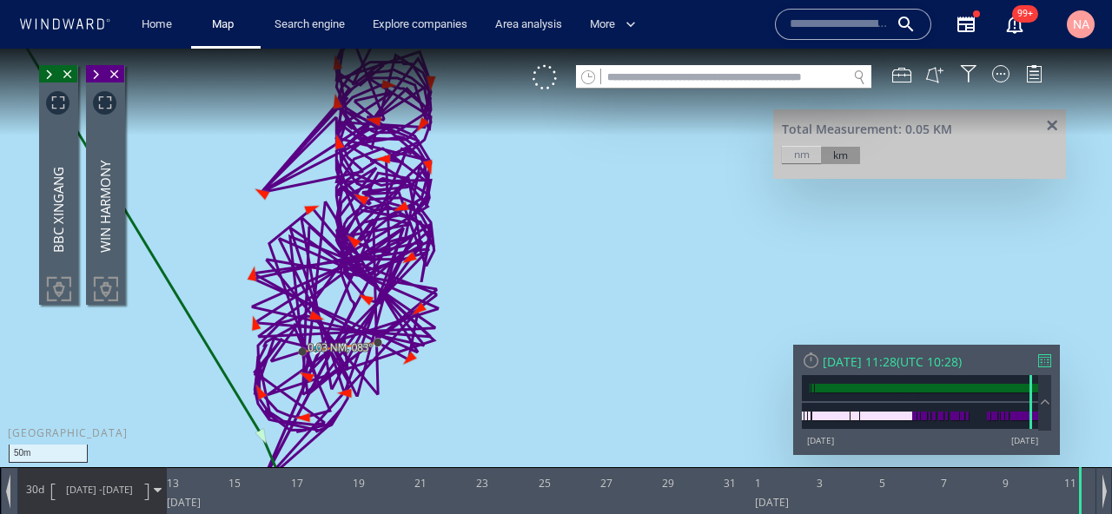
drag, startPoint x: 412, startPoint y: 381, endPoint x: 427, endPoint y: 262, distance: 119.1
click at [427, 262] on canvas "Map" at bounding box center [556, 273] width 1112 height 448
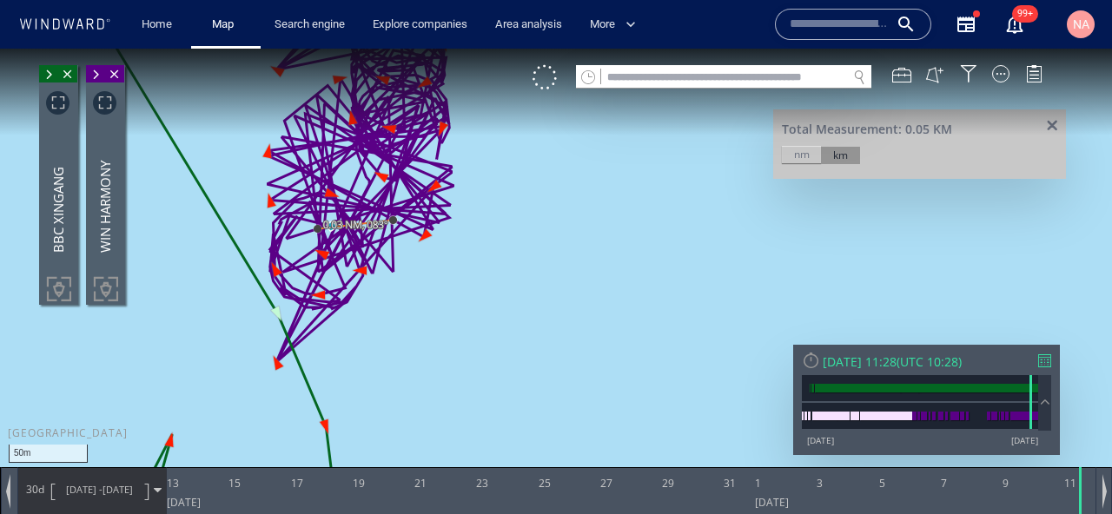
click at [58, 503] on span "[DATE] - [DATE]" at bounding box center [100, 489] width 88 height 43
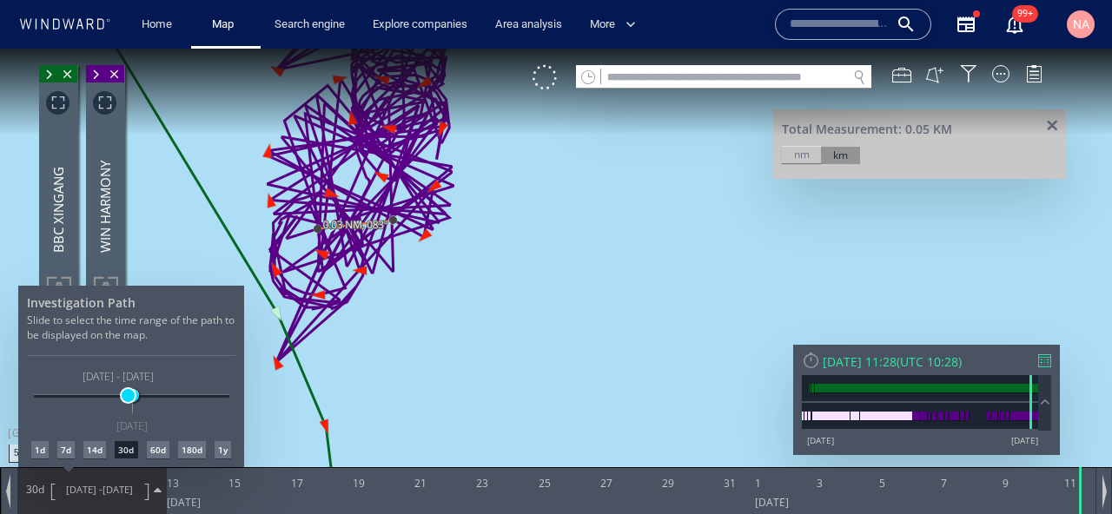
drag, startPoint x: 103, startPoint y: 396, endPoint x: 128, endPoint y: 398, distance: 25.3
click at [128, 398] on span at bounding box center [128, 395] width 13 height 13
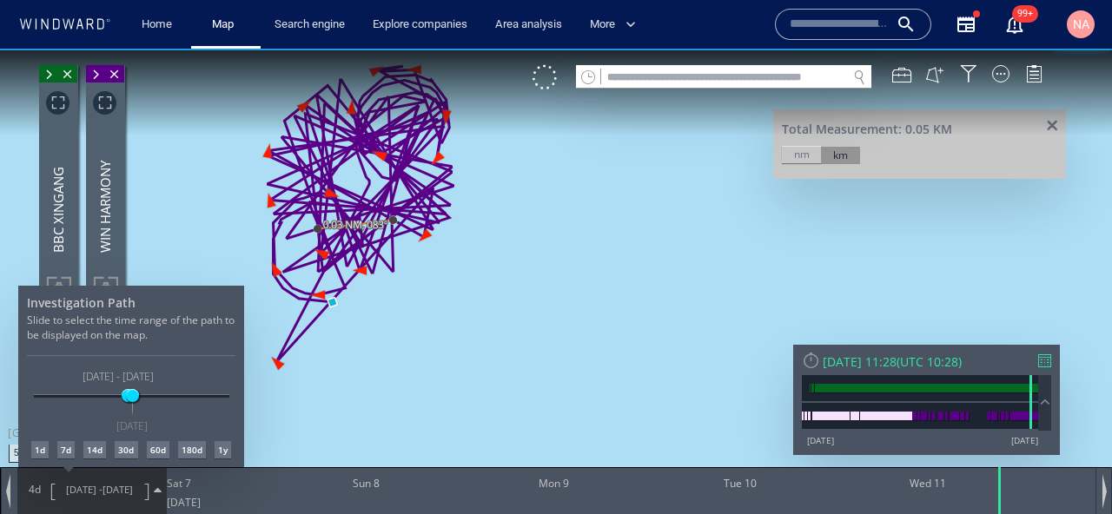
drag, startPoint x: 355, startPoint y: 317, endPoint x: 415, endPoint y: 304, distance: 60.5
click at [415, 304] on div at bounding box center [556, 282] width 1112 height 466
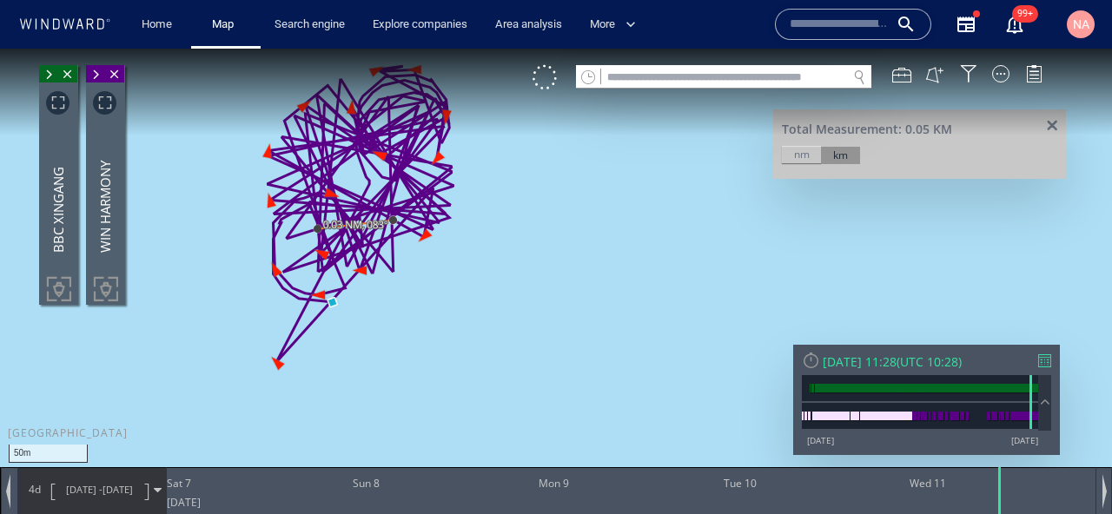
click at [91, 488] on span "[DATE] -" at bounding box center [84, 489] width 37 height 13
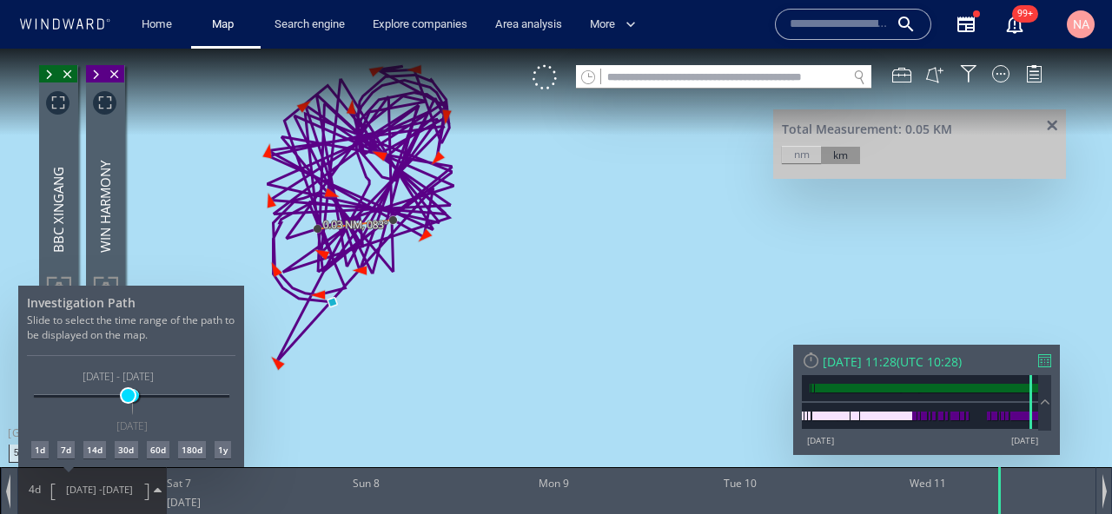
click at [128, 395] on span at bounding box center [128, 395] width 13 height 13
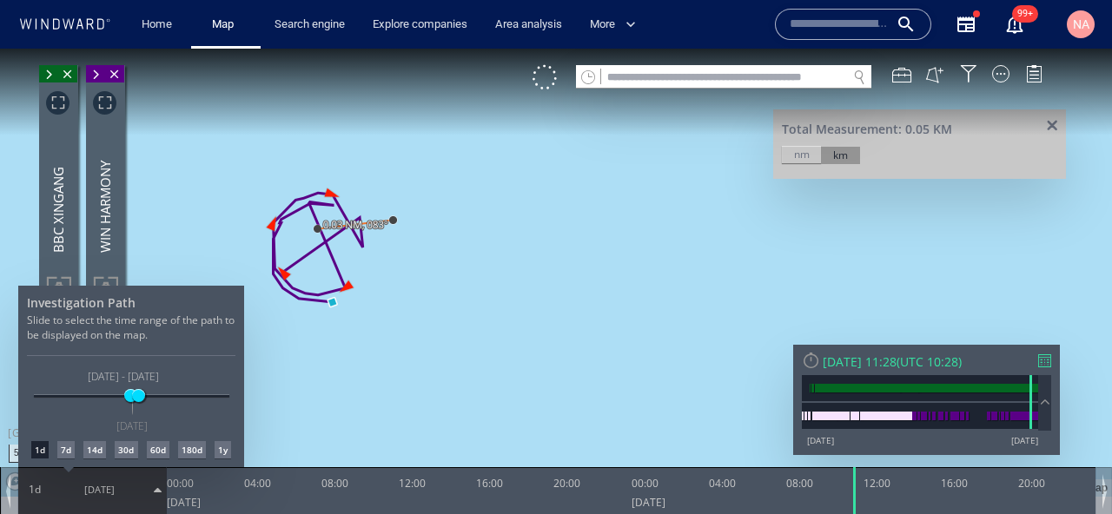
click at [138, 399] on div "[DATE] [DATE] [DATE] [DATE] [DATE] - [DATE] [DATE]" at bounding box center [132, 396] width 196 height 3
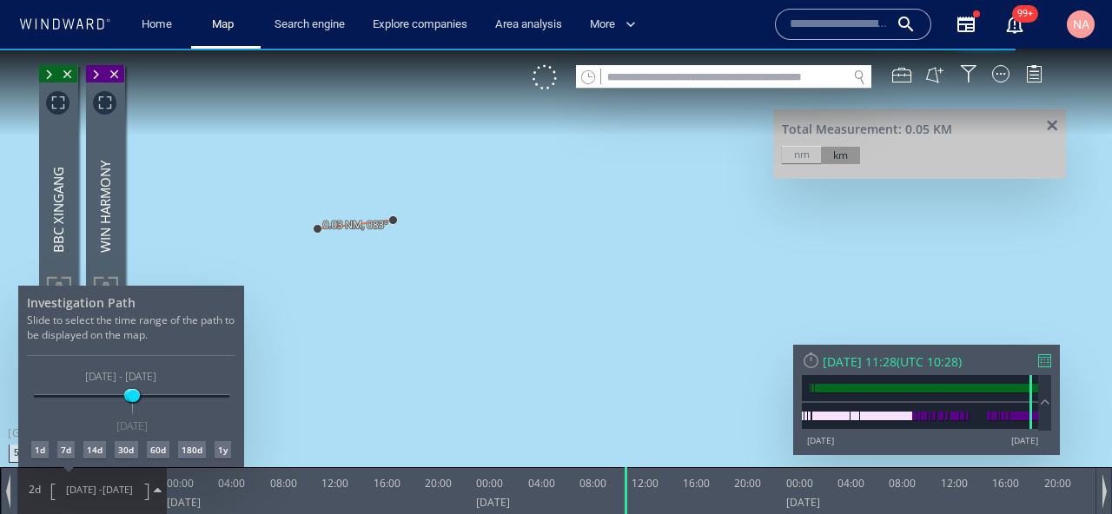
click at [407, 383] on div at bounding box center [556, 282] width 1112 height 466
